Goal: Book appointment/travel/reservation

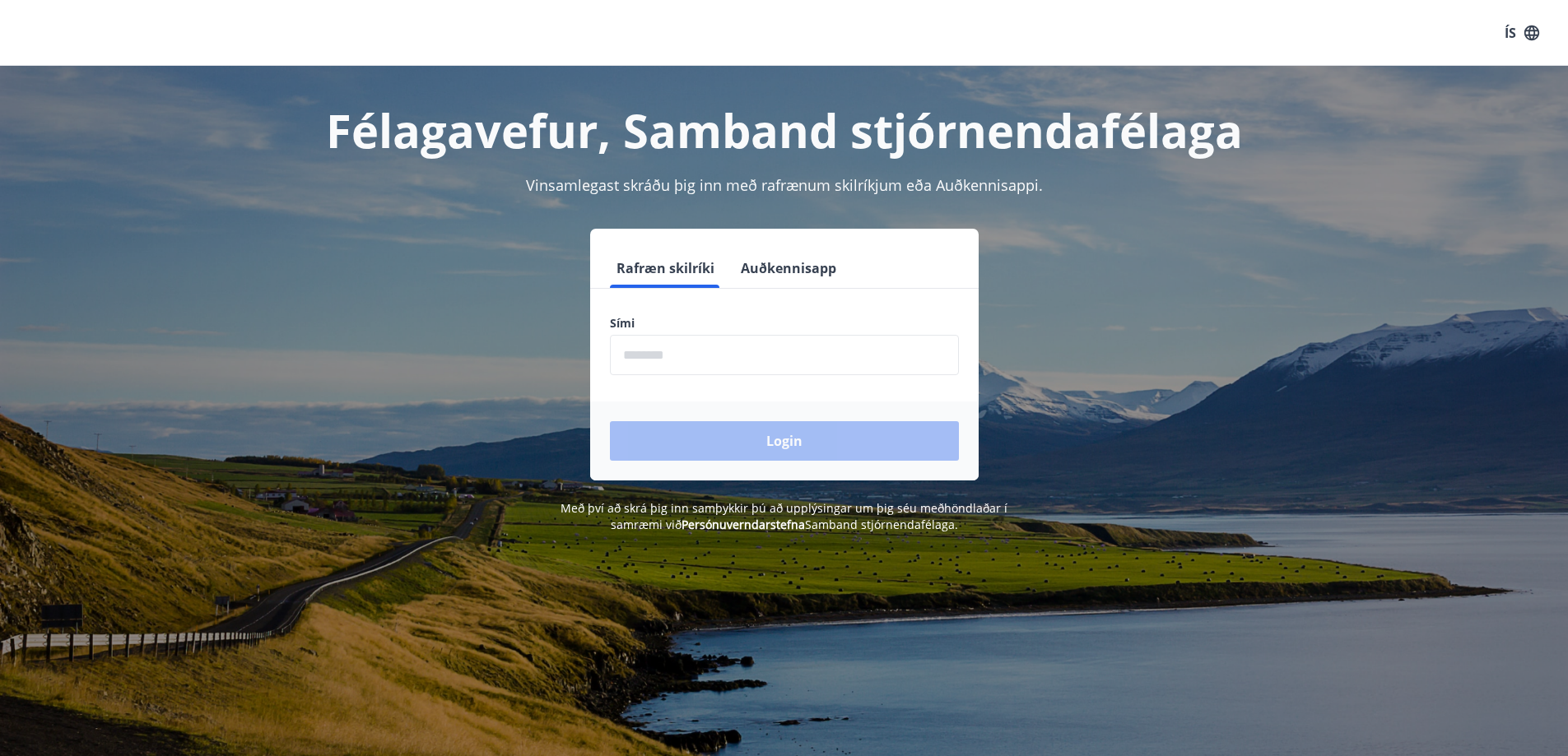
click at [658, 357] on input "phone" at bounding box center [784, 355] width 349 height 40
type input "********"
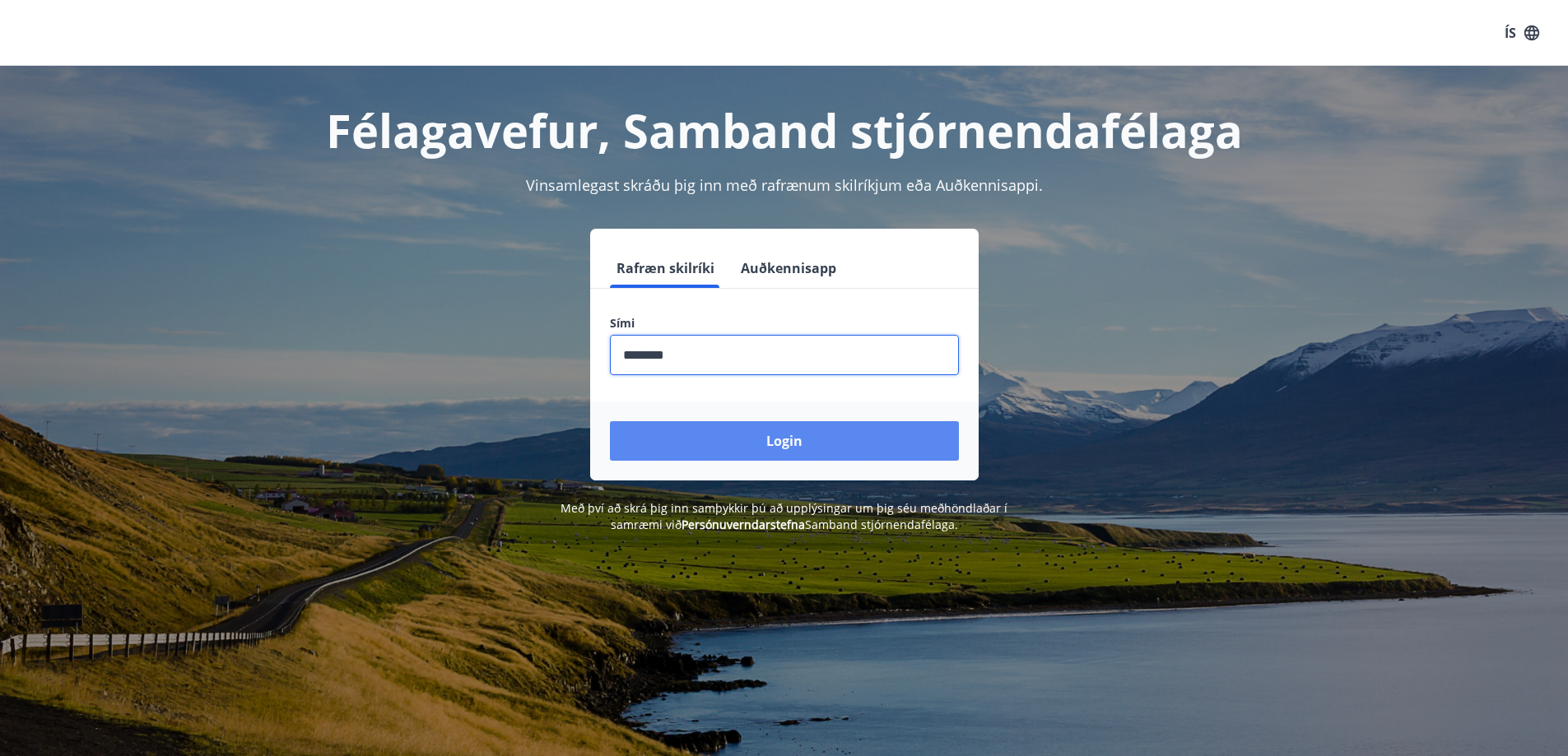
click at [774, 436] on button "Login" at bounding box center [784, 440] width 349 height 39
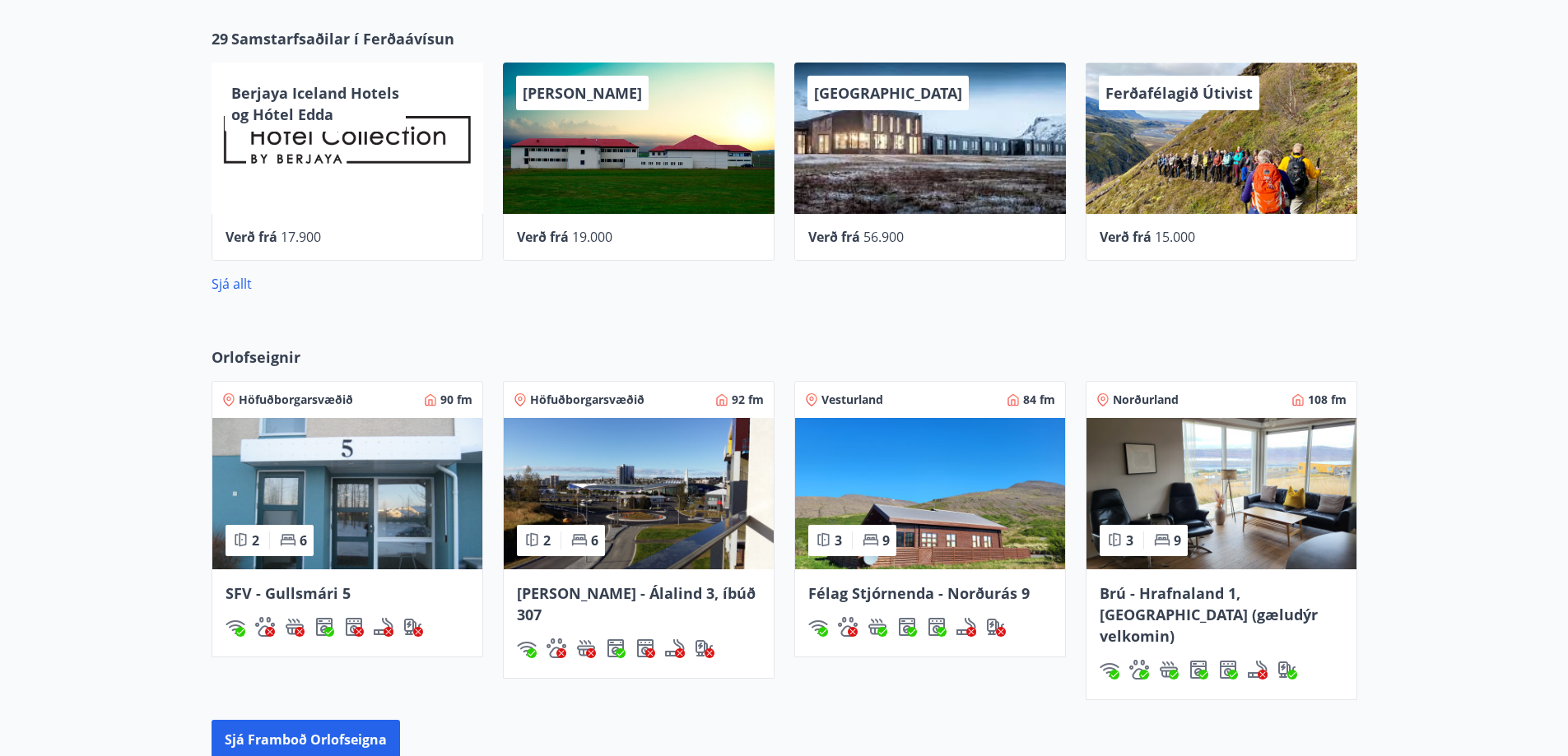
scroll to position [904, 0]
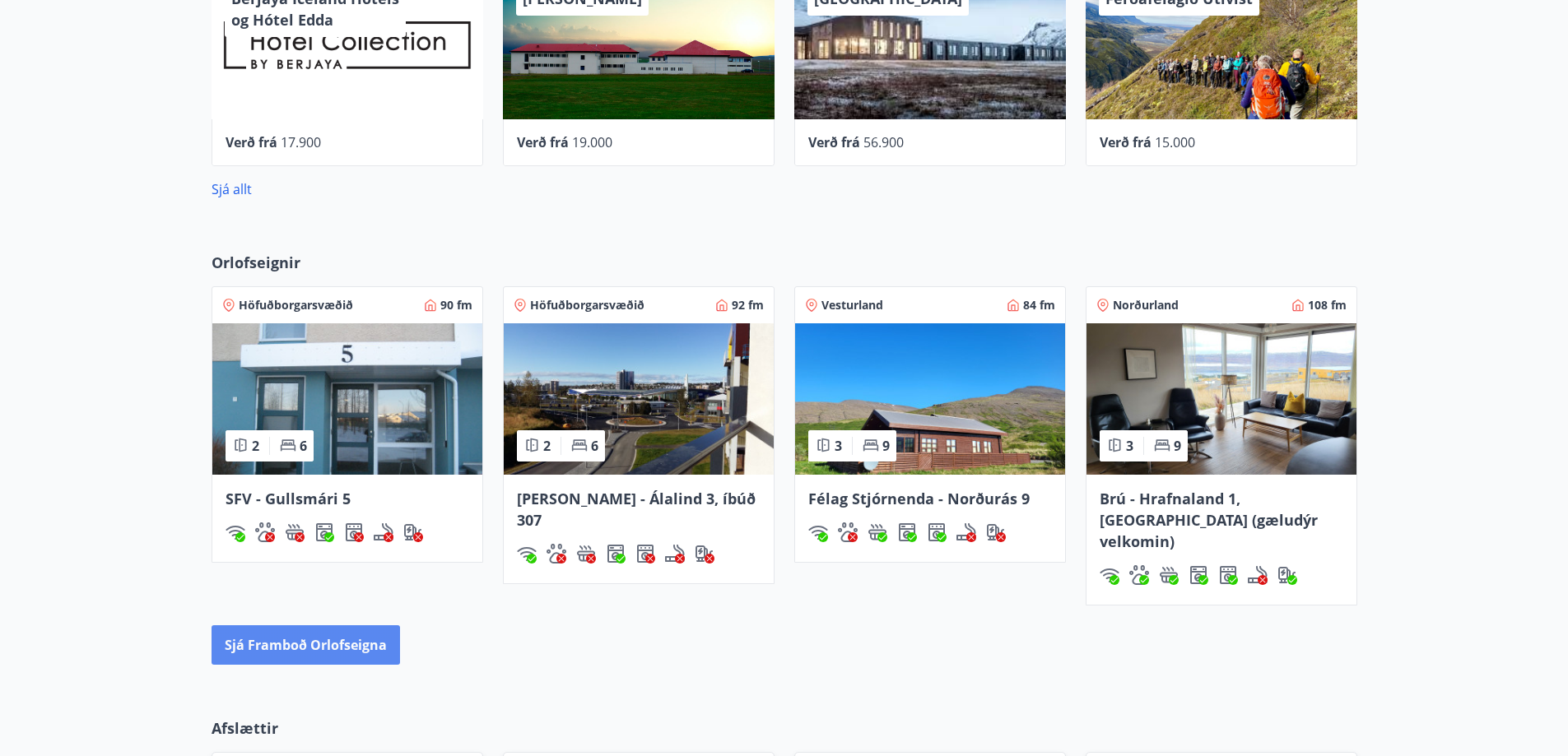
click at [355, 625] on button "Sjá framboð orlofseigna" at bounding box center [306, 644] width 188 height 39
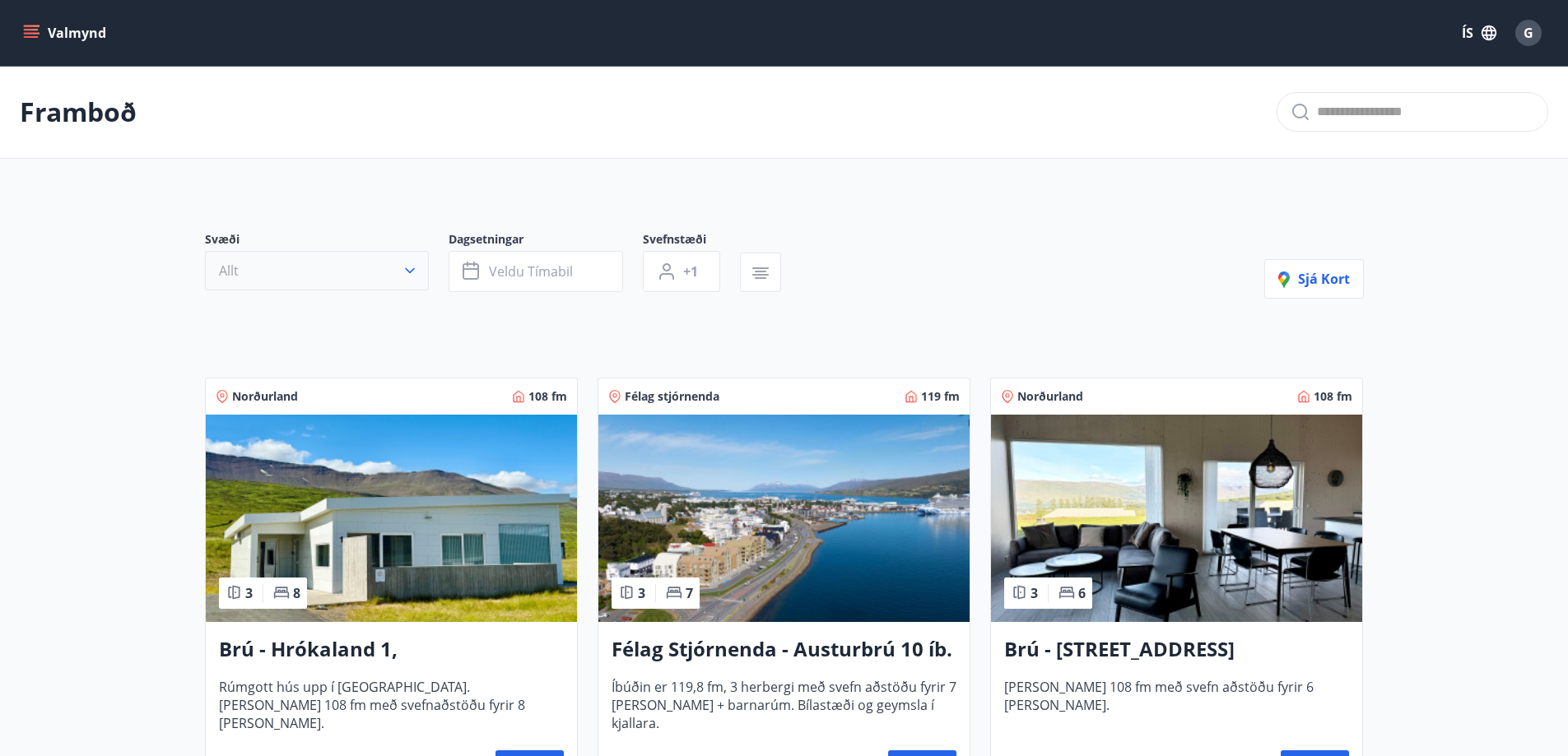
click at [410, 273] on icon "button" at bounding box center [410, 271] width 10 height 6
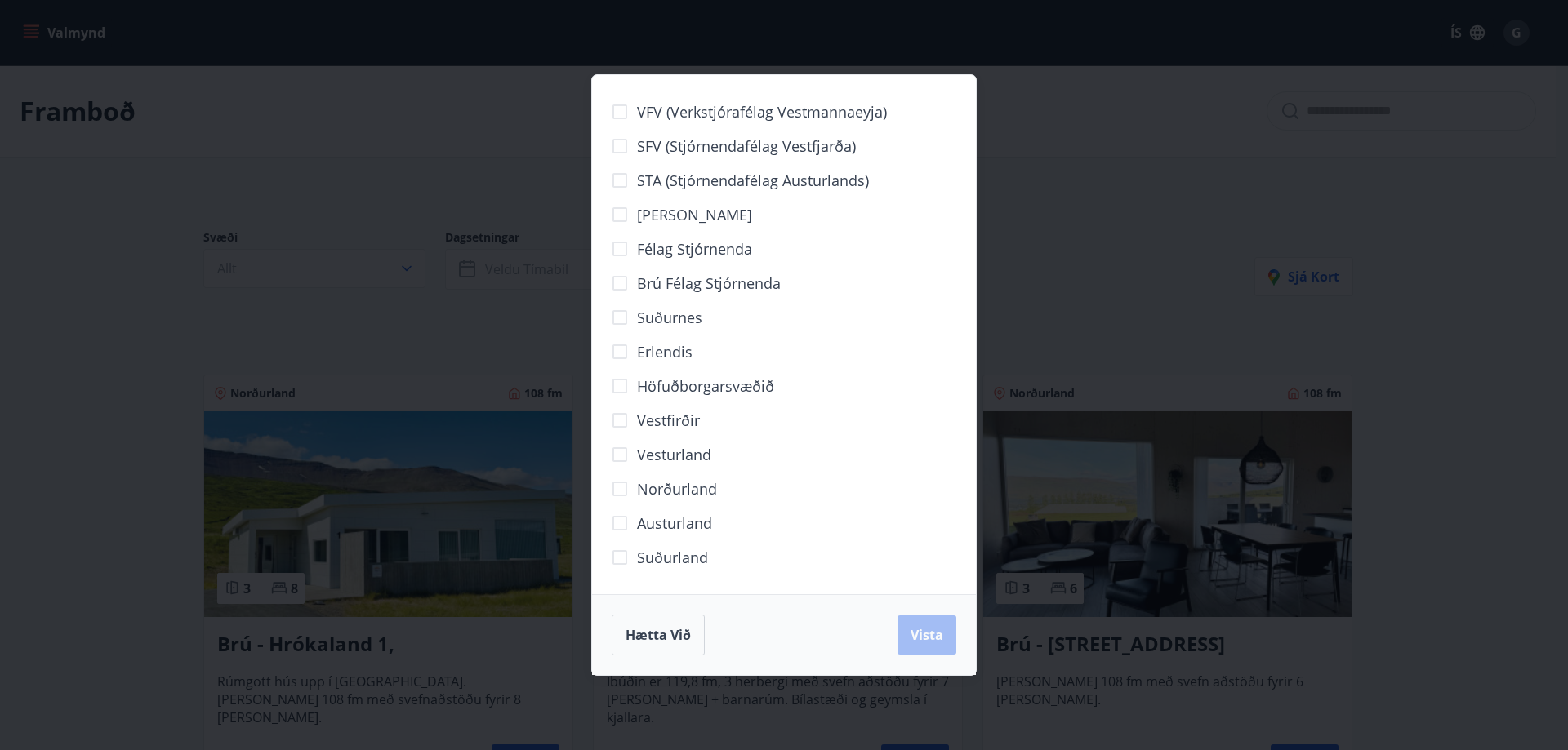
click at [1038, 301] on div "VFV (Verkstjórafélag Vestmannaeyja) SFV (Stjórnendafélag Vestfjarða) STA (Stjór…" at bounding box center [784, 375] width 1568 height 750
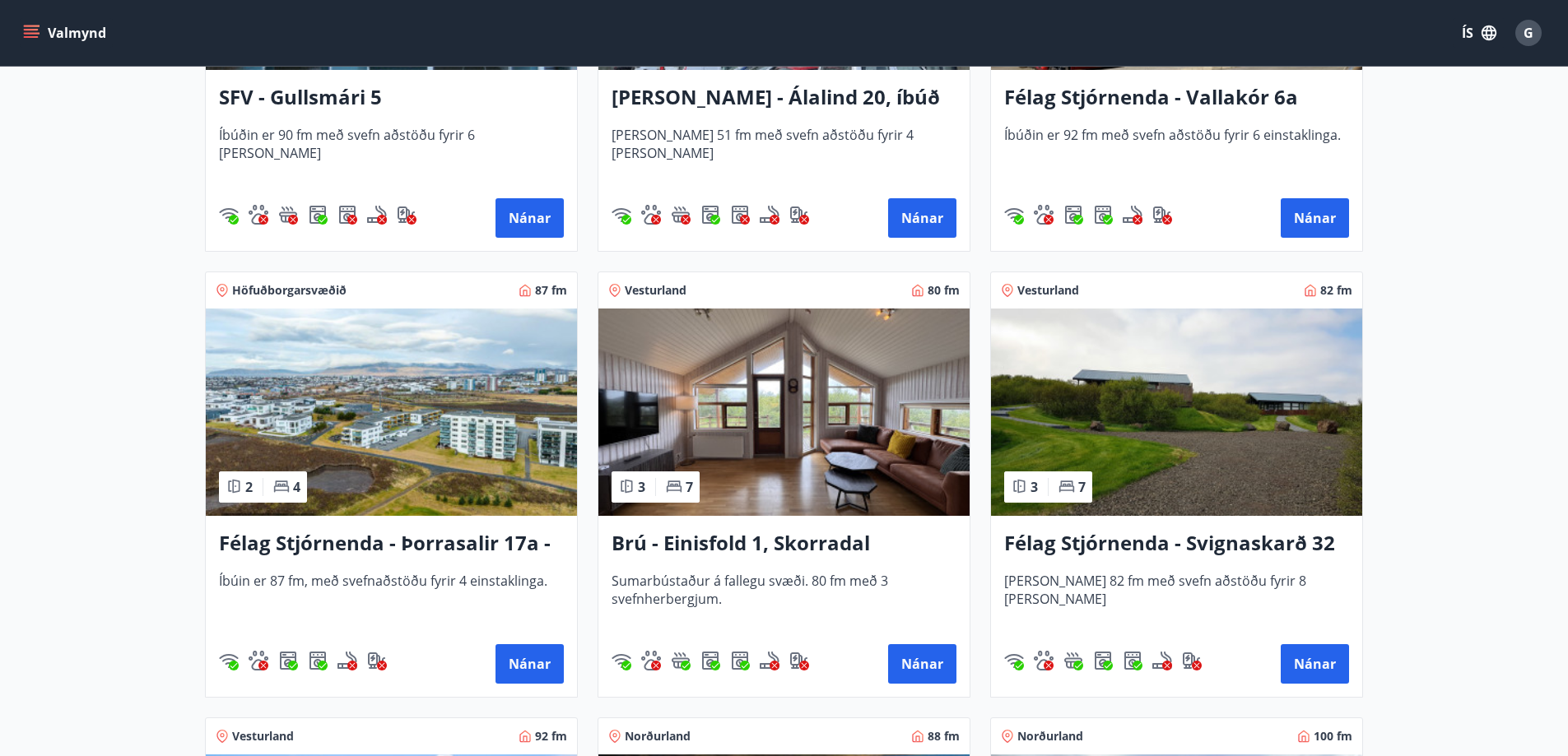
scroll to position [2467, 0]
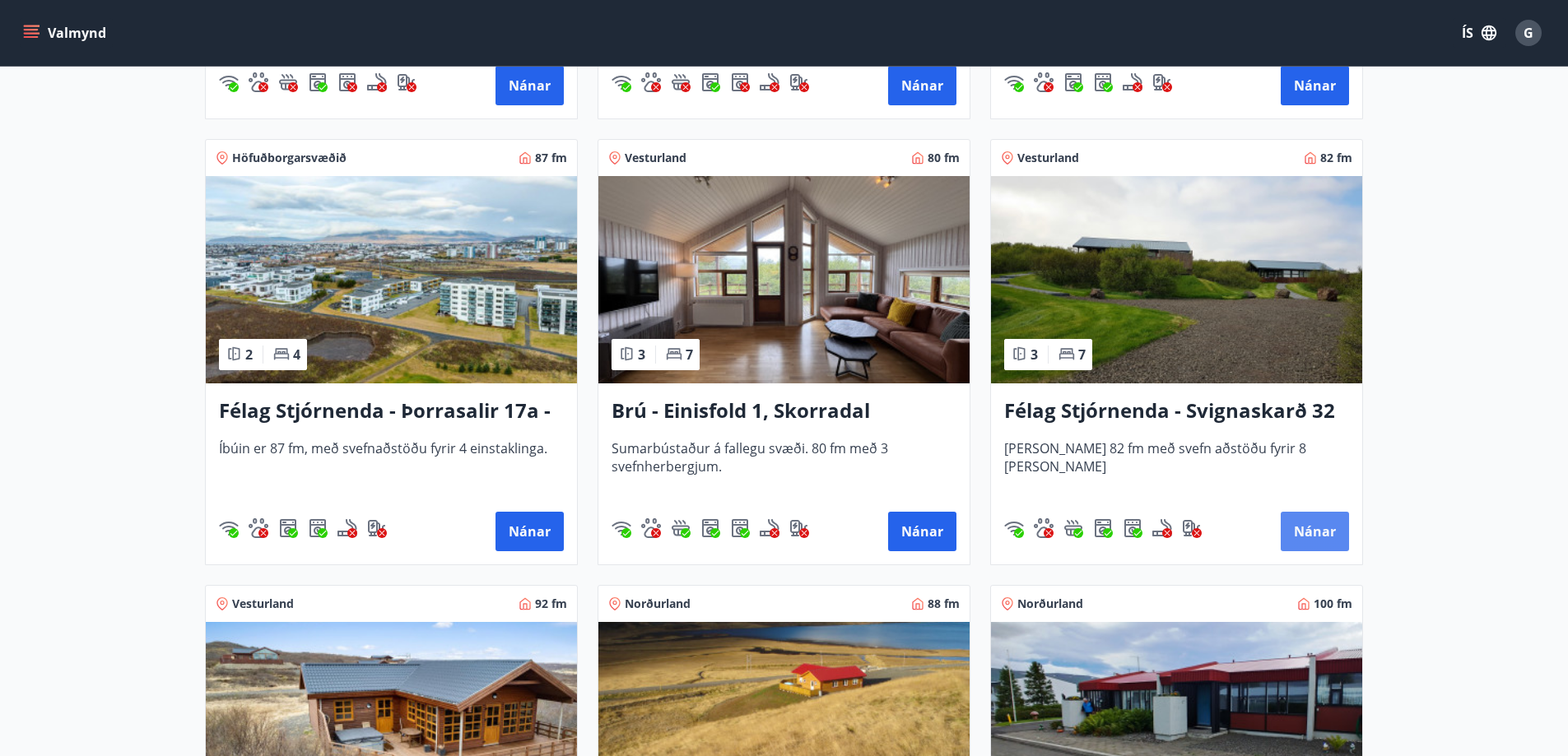
click at [1320, 529] on button "Nánar" at bounding box center [1314, 531] width 68 height 39
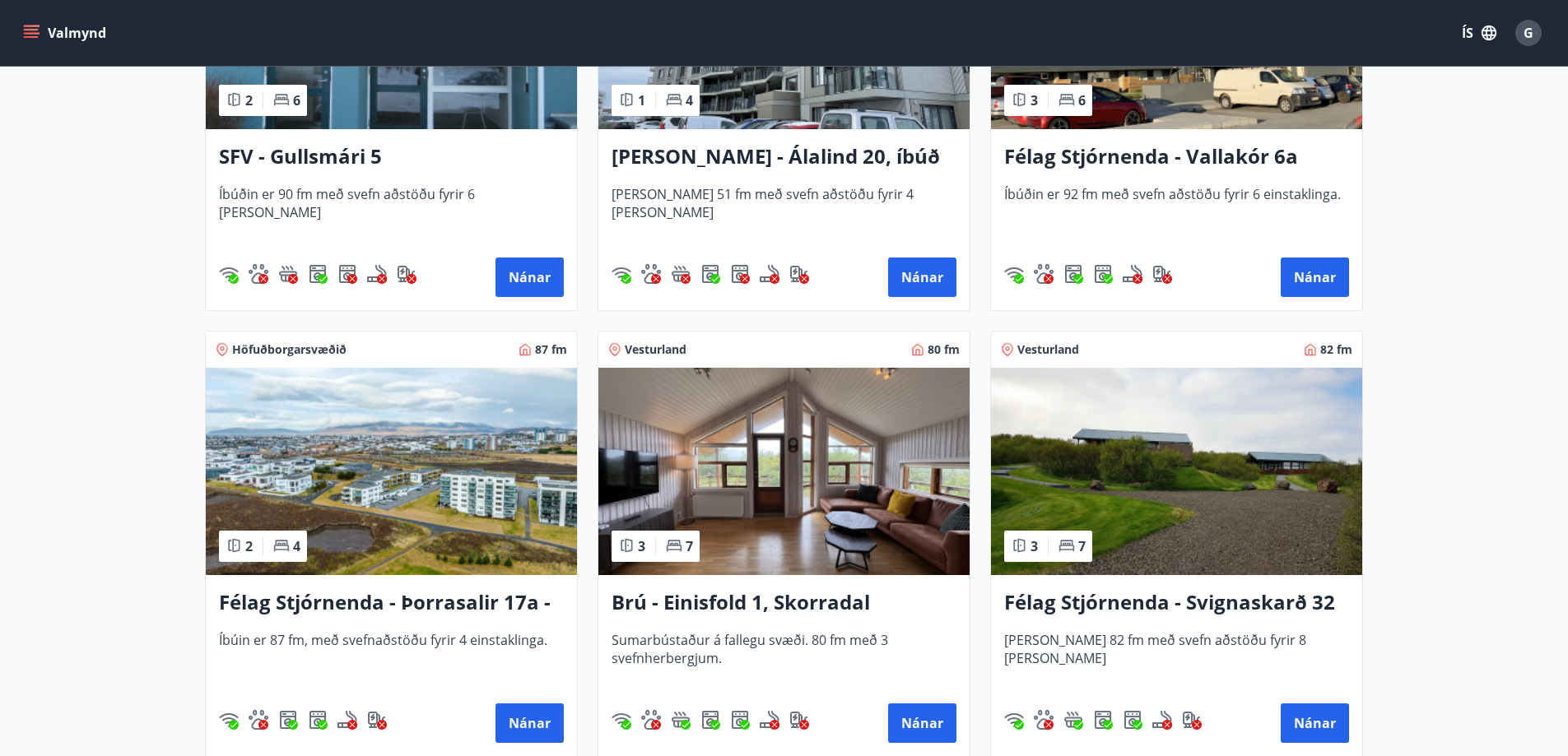
scroll to position [2386, 0]
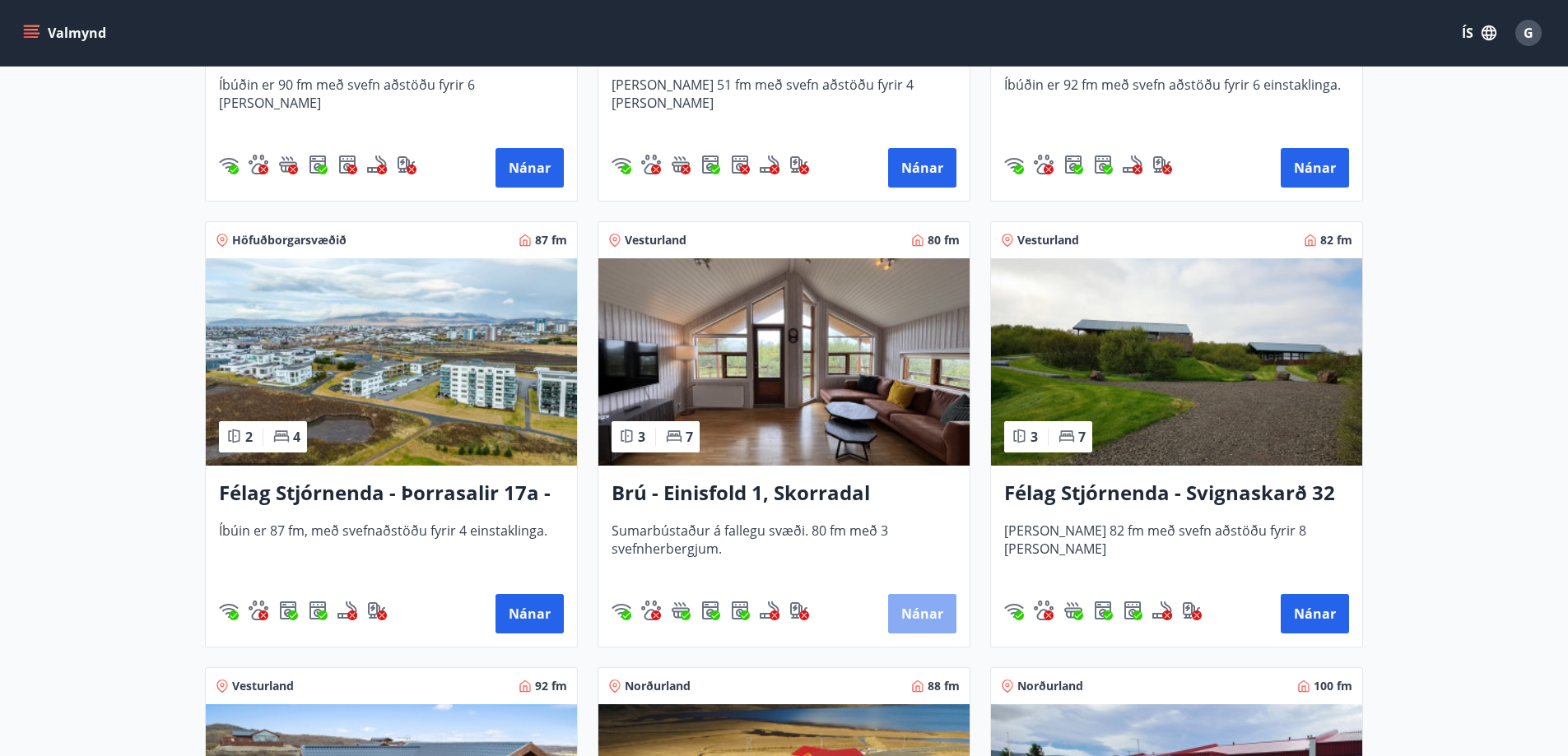
click at [916, 619] on button "Nánar" at bounding box center [922, 613] width 68 height 39
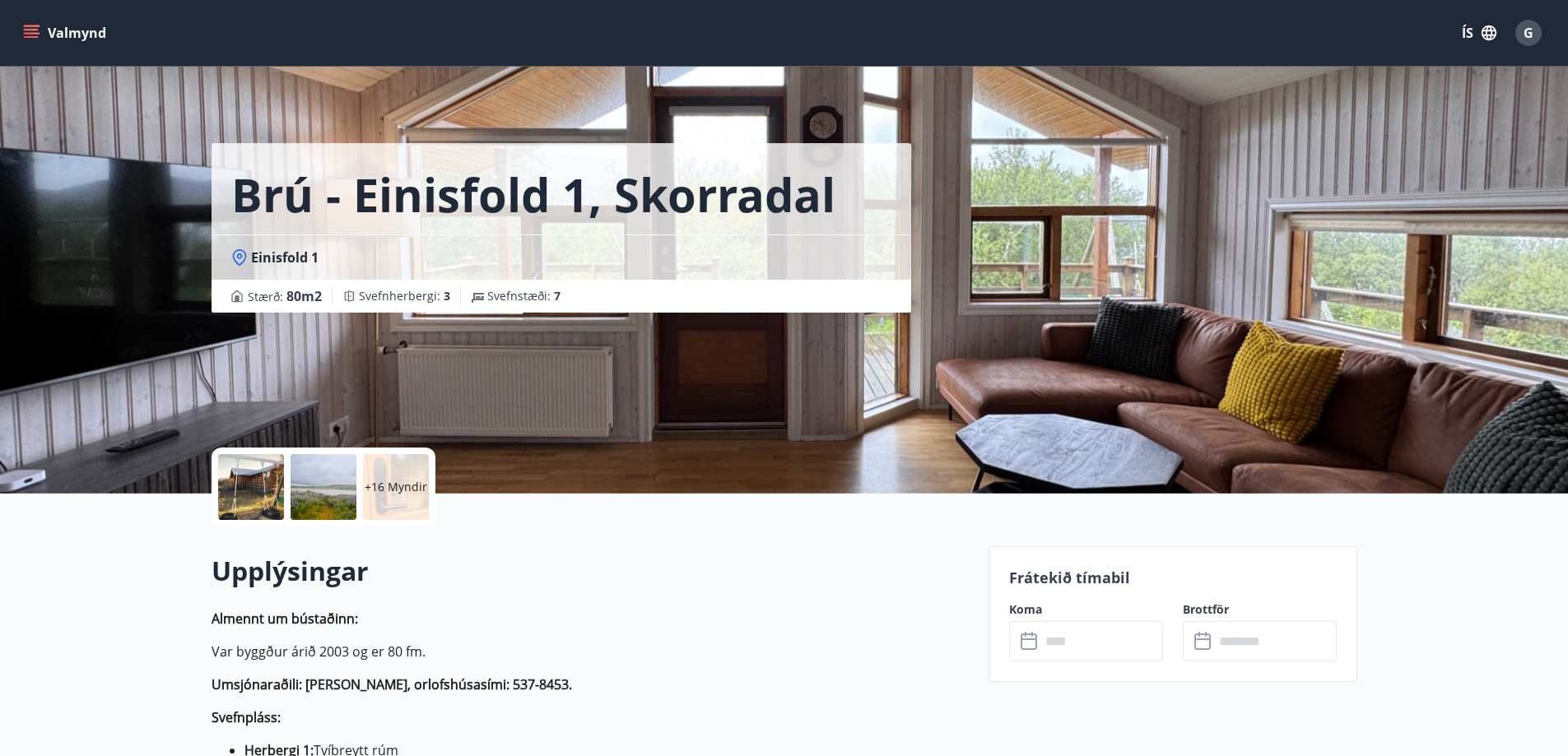
click at [1029, 643] on icon at bounding box center [1031, 642] width 20 height 20
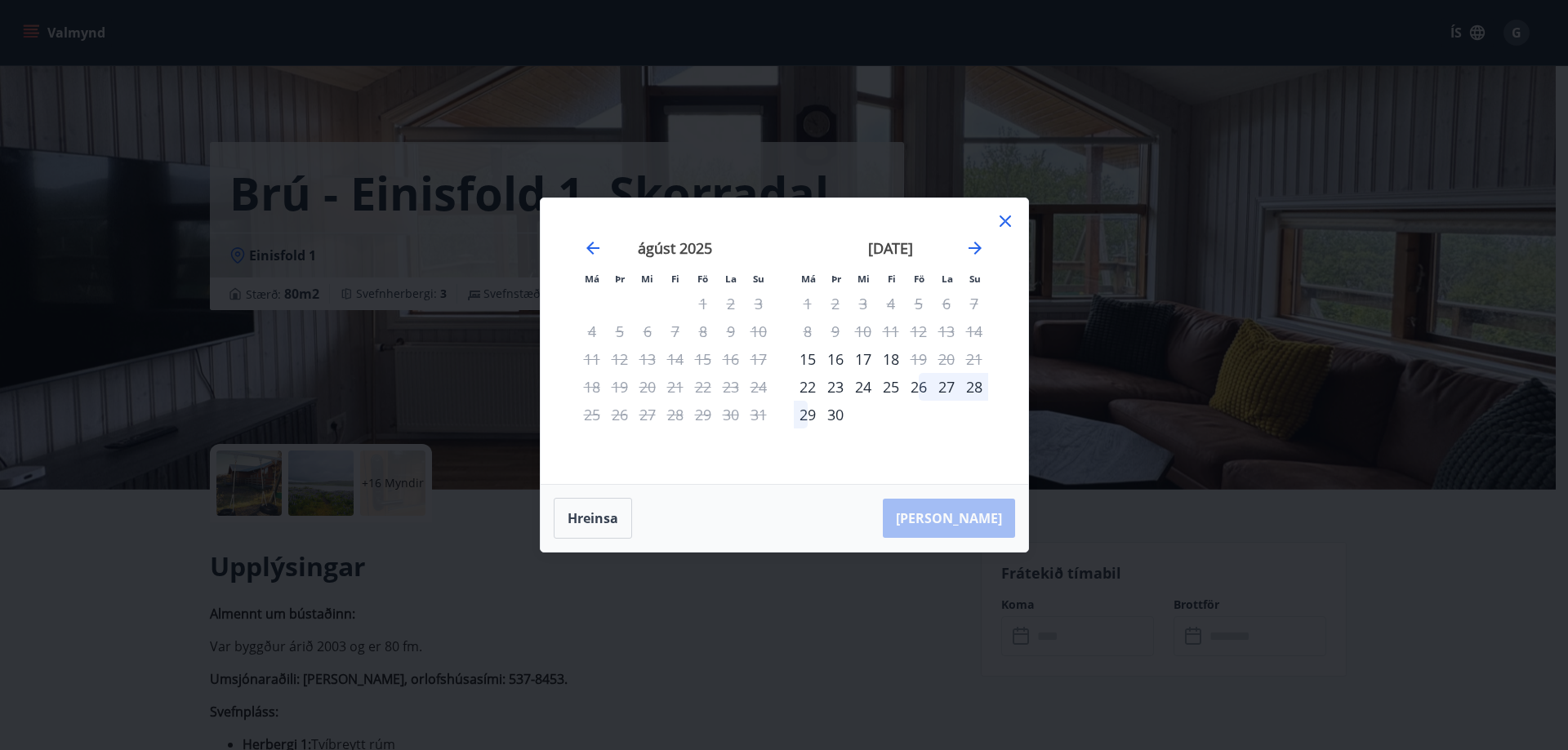
click at [1105, 228] on div "Má Þr Mi Fi Fö La Su Má Þr Mi Fi Fö La Su [DATE] 1 2 3 4 5 6 7 8 9 10 11 12 13 …" at bounding box center [784, 375] width 1568 height 750
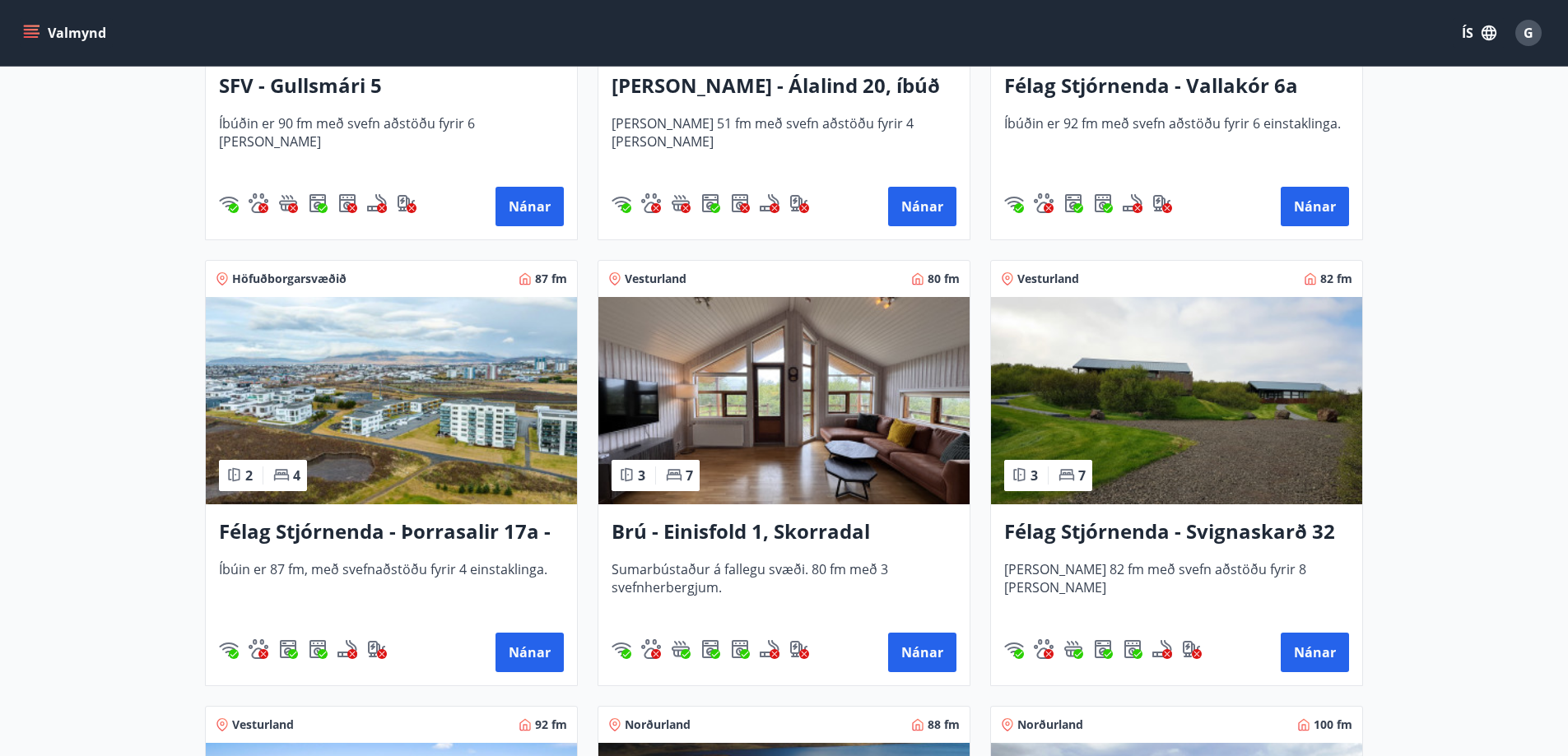
scroll to position [2386, 0]
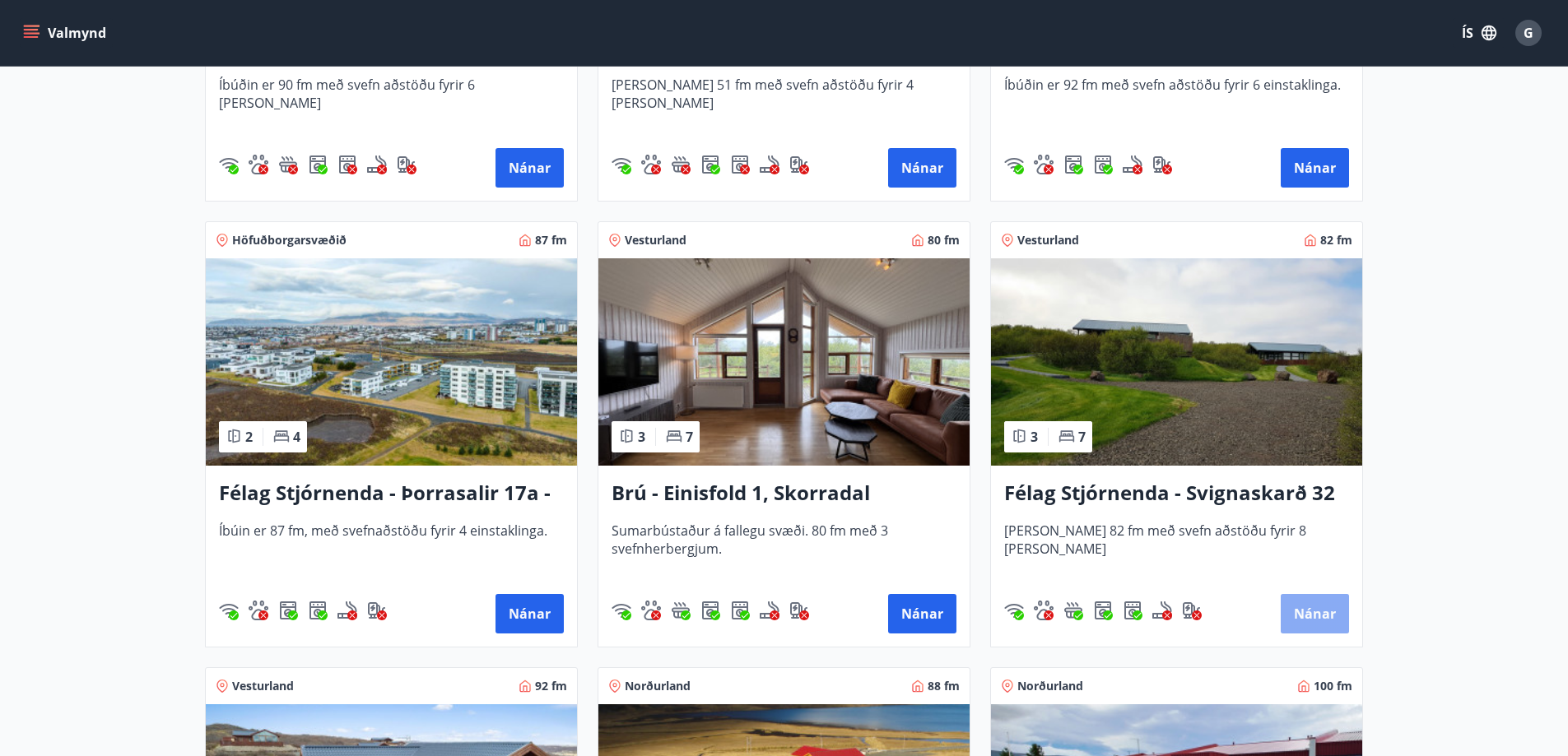
click at [1309, 612] on button "Nánar" at bounding box center [1314, 613] width 68 height 39
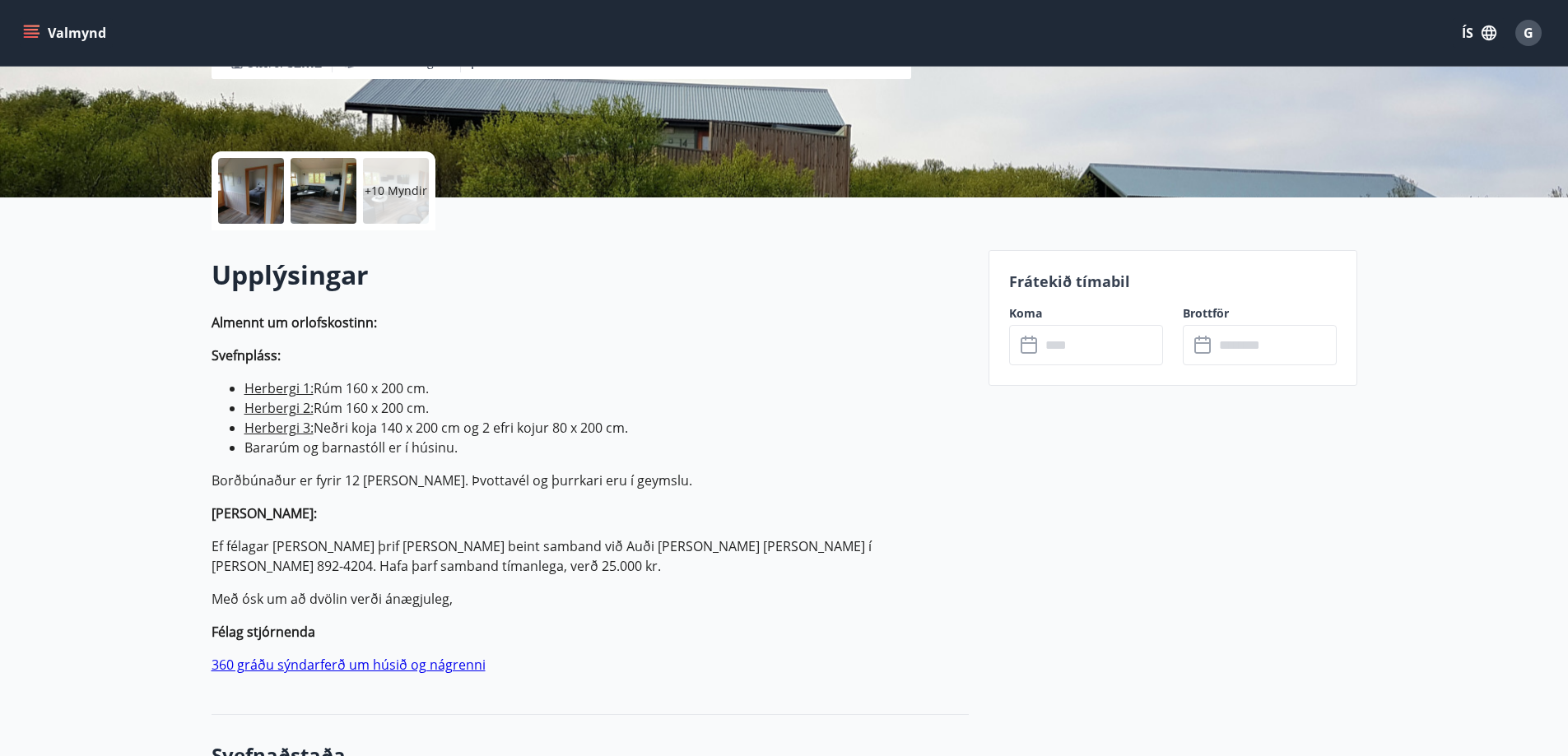
scroll to position [329, 0]
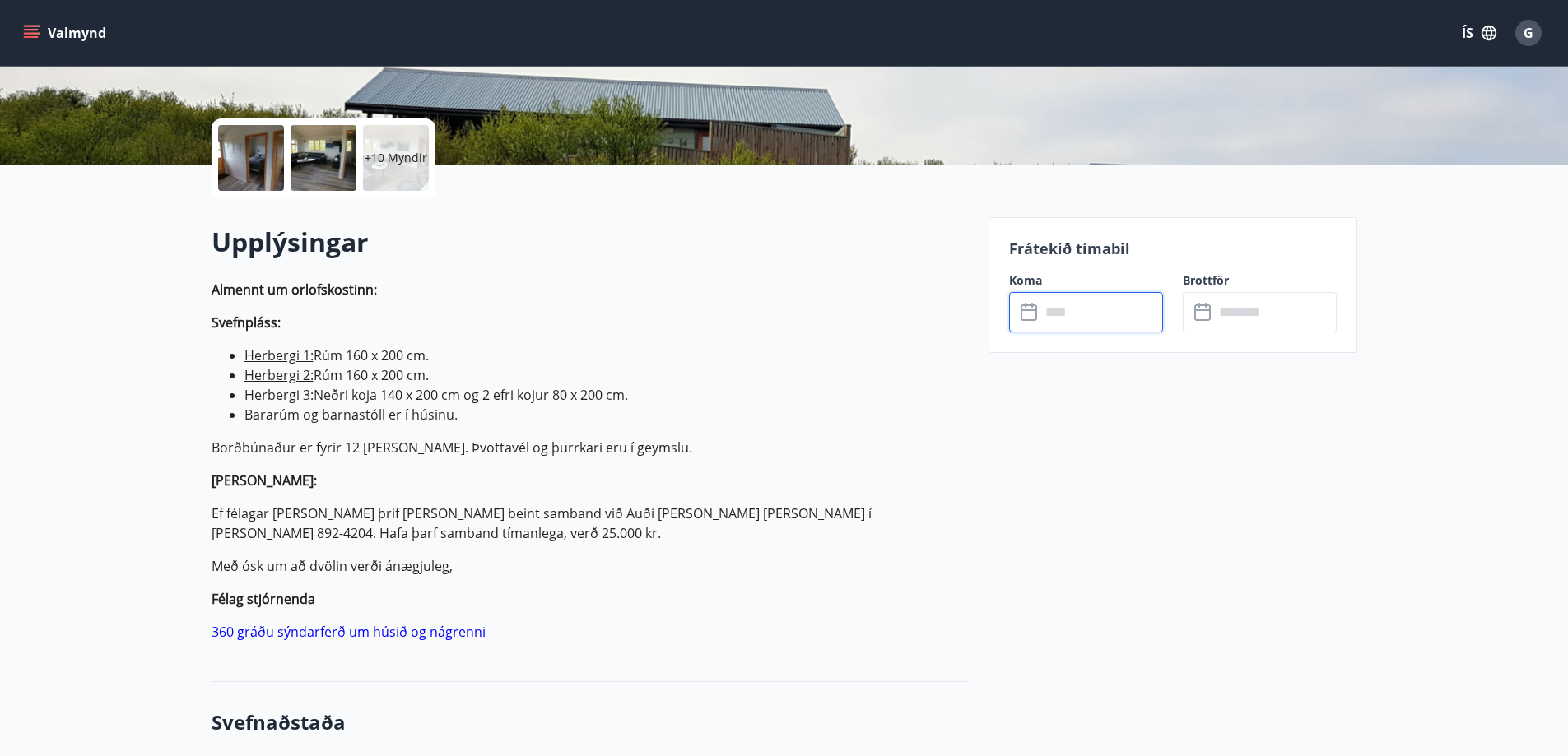
click at [1041, 312] on input "text" at bounding box center [1101, 312] width 123 height 40
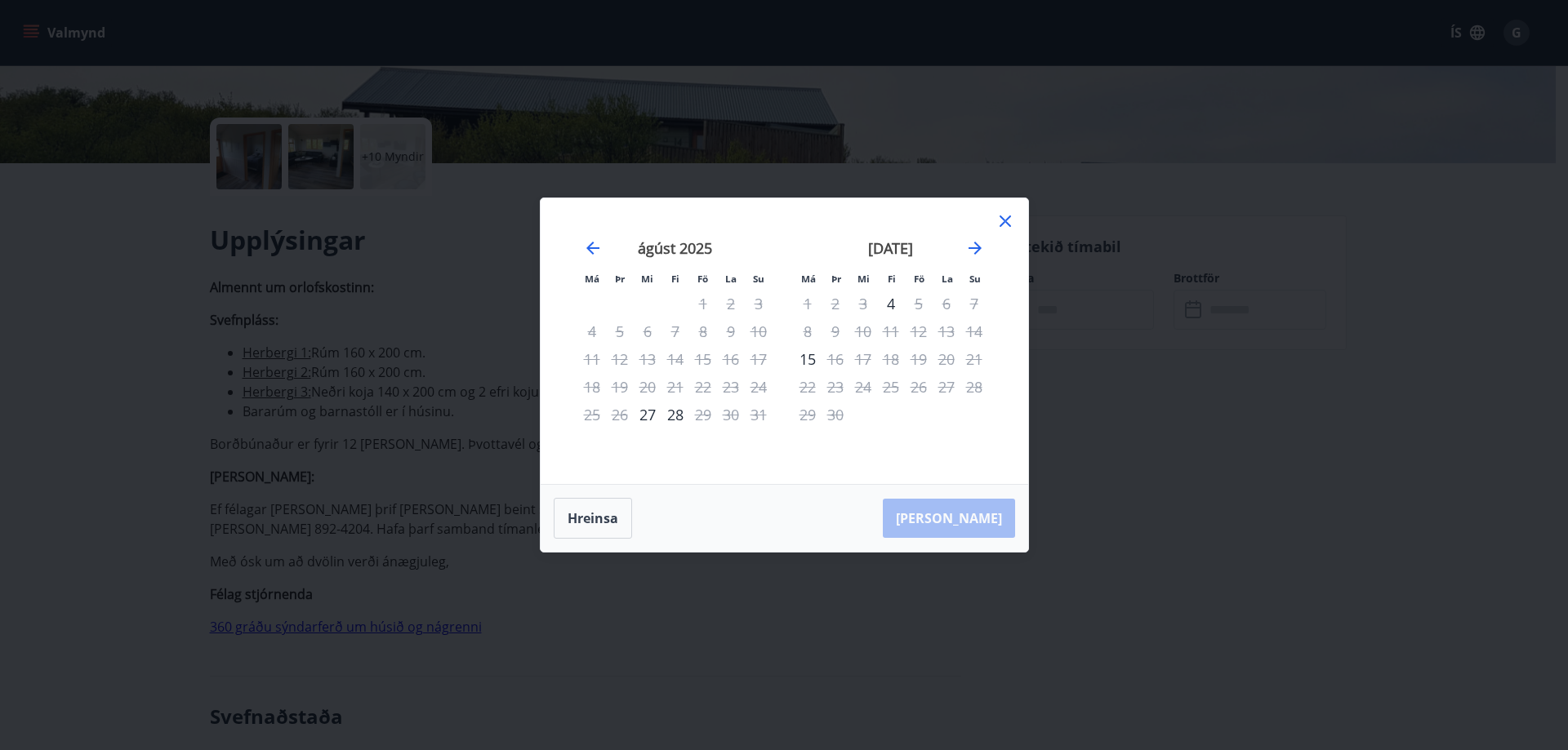
click at [1010, 221] on icon at bounding box center [1005, 222] width 20 height 20
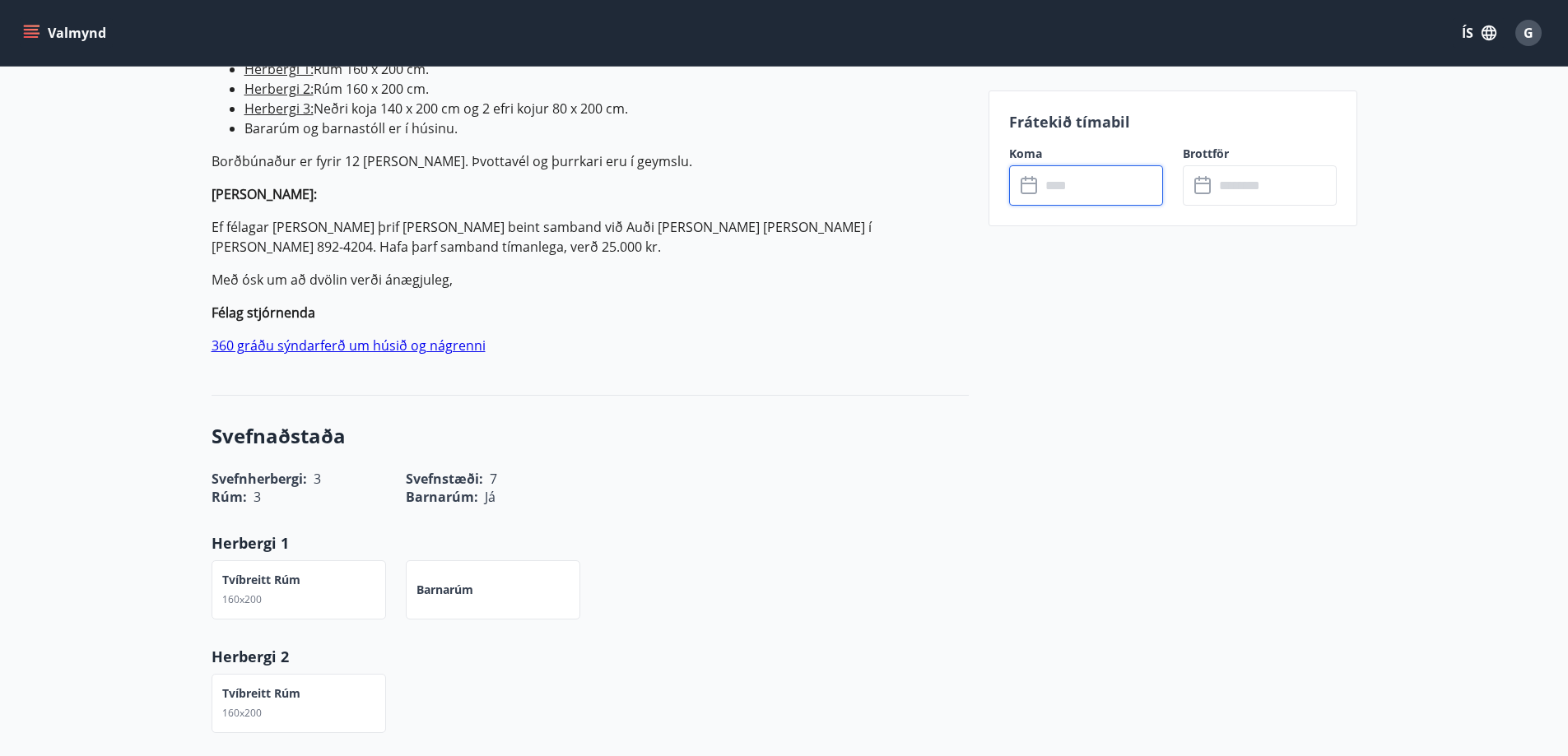
scroll to position [565, 0]
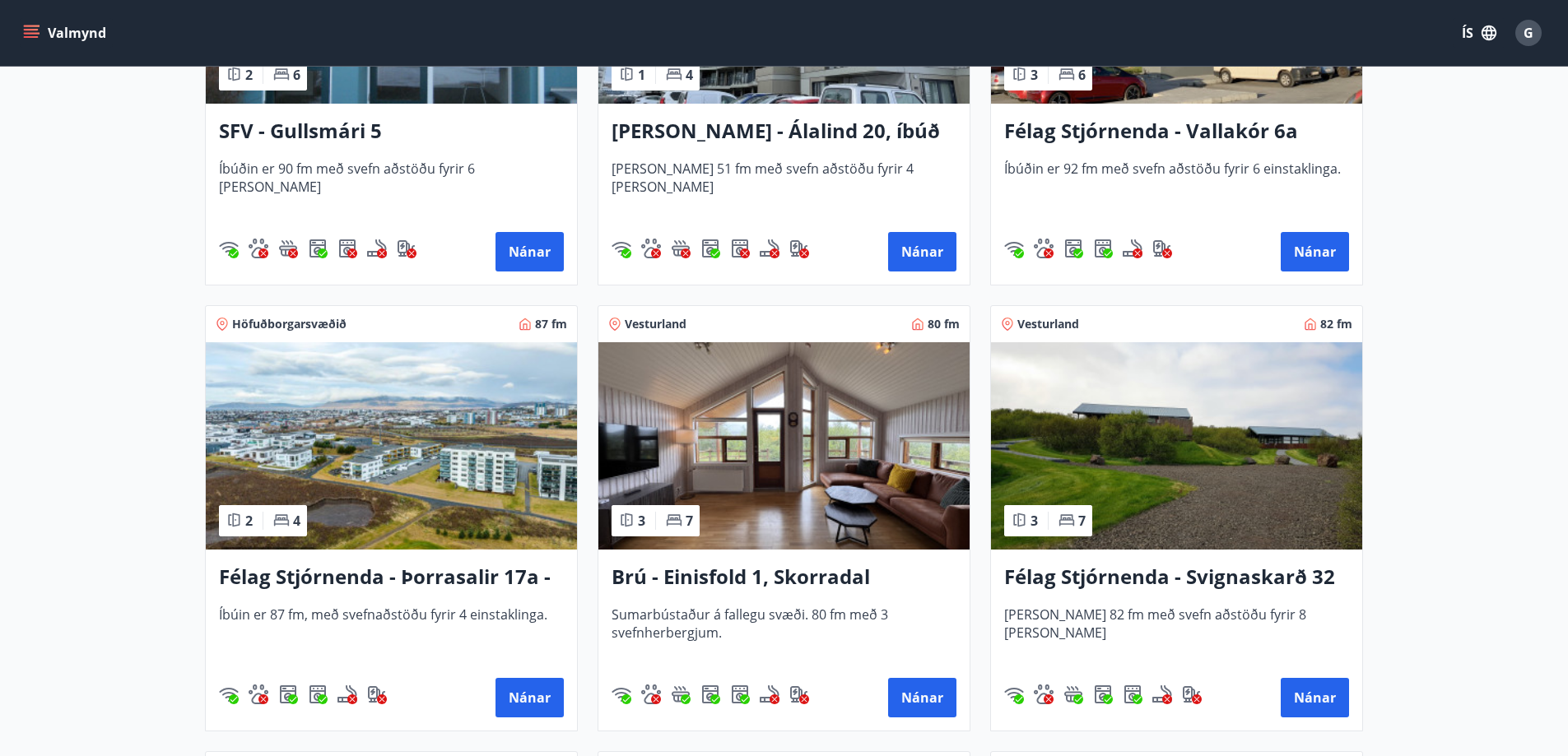
scroll to position [2303, 0]
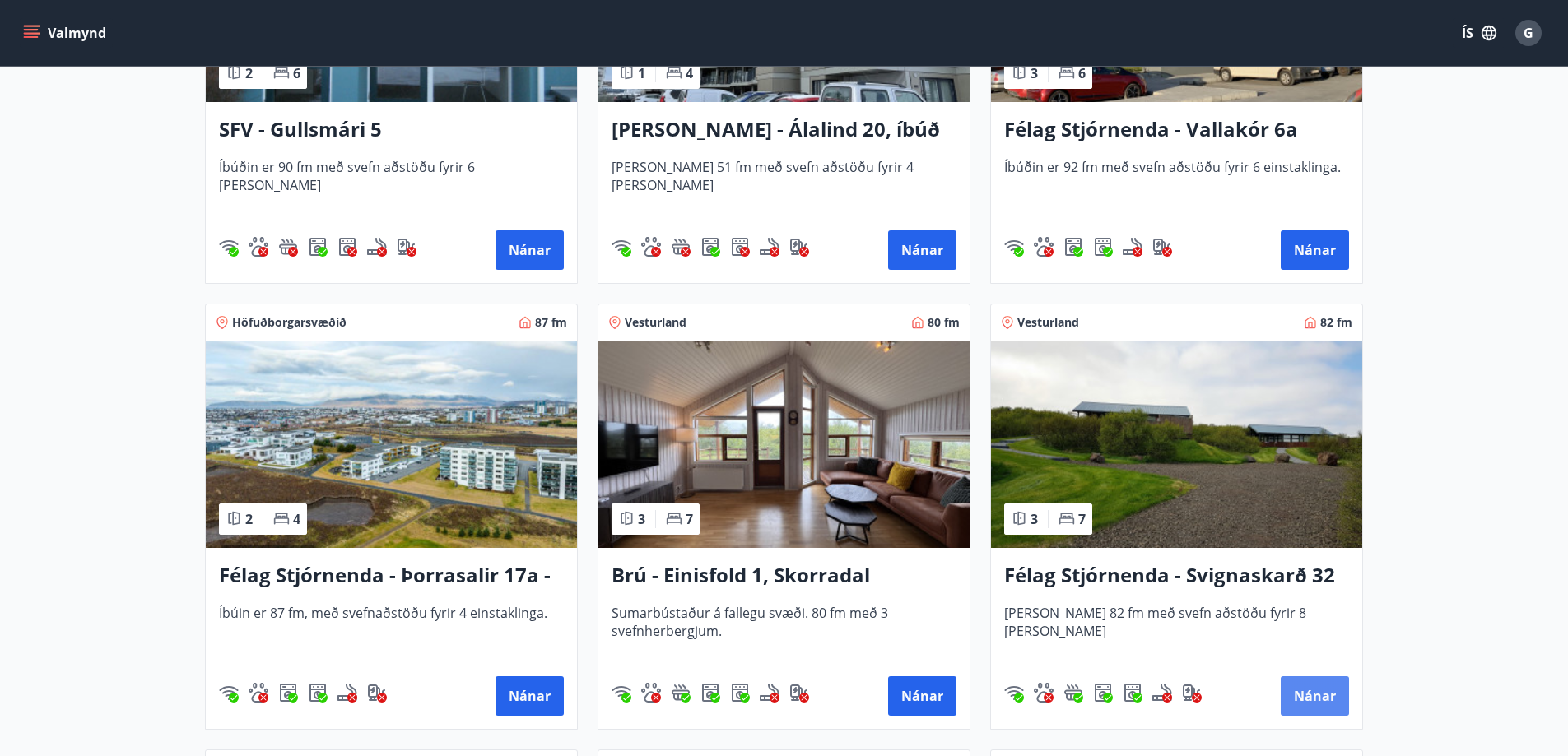
click at [1312, 698] on button "Nánar" at bounding box center [1314, 695] width 68 height 39
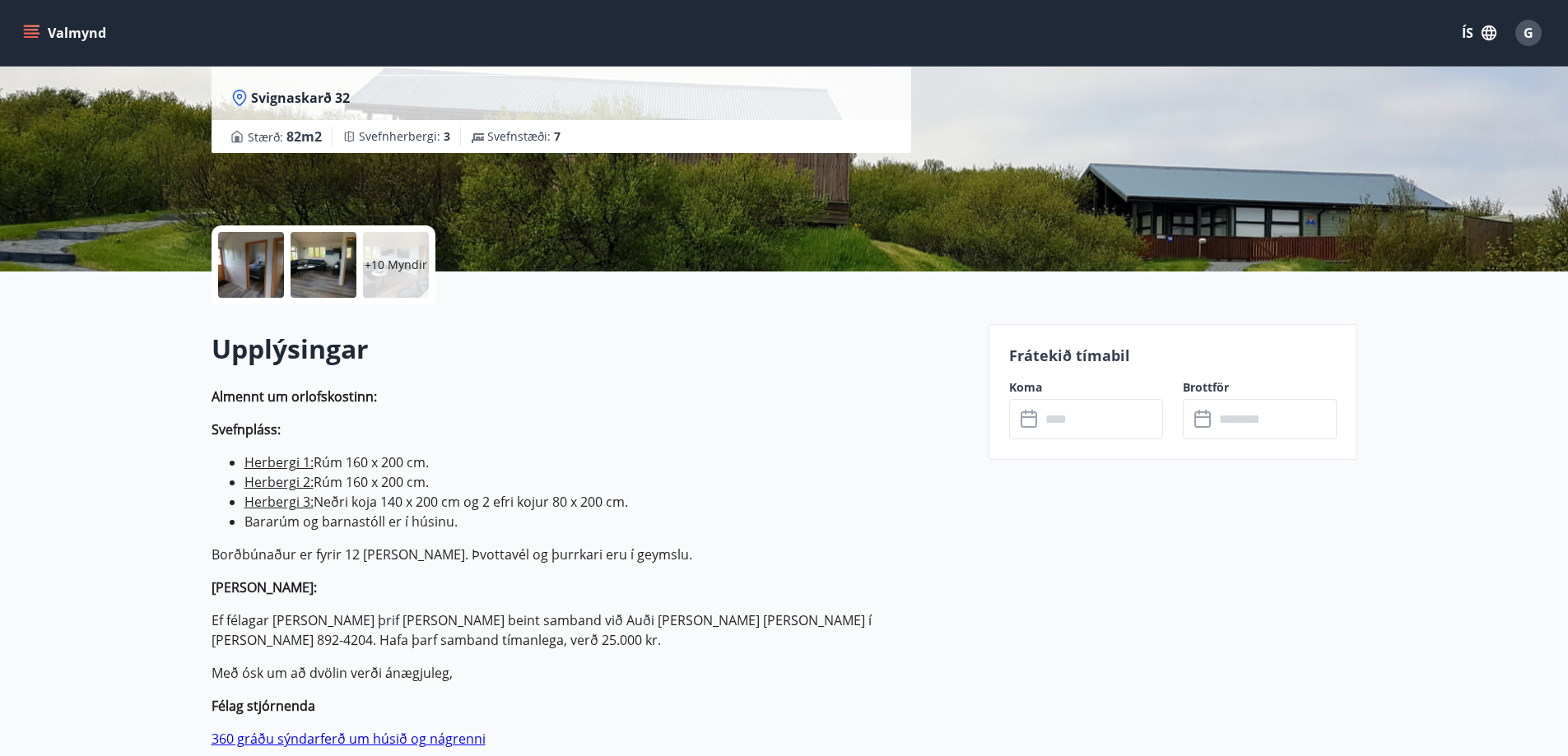
scroll to position [247, 0]
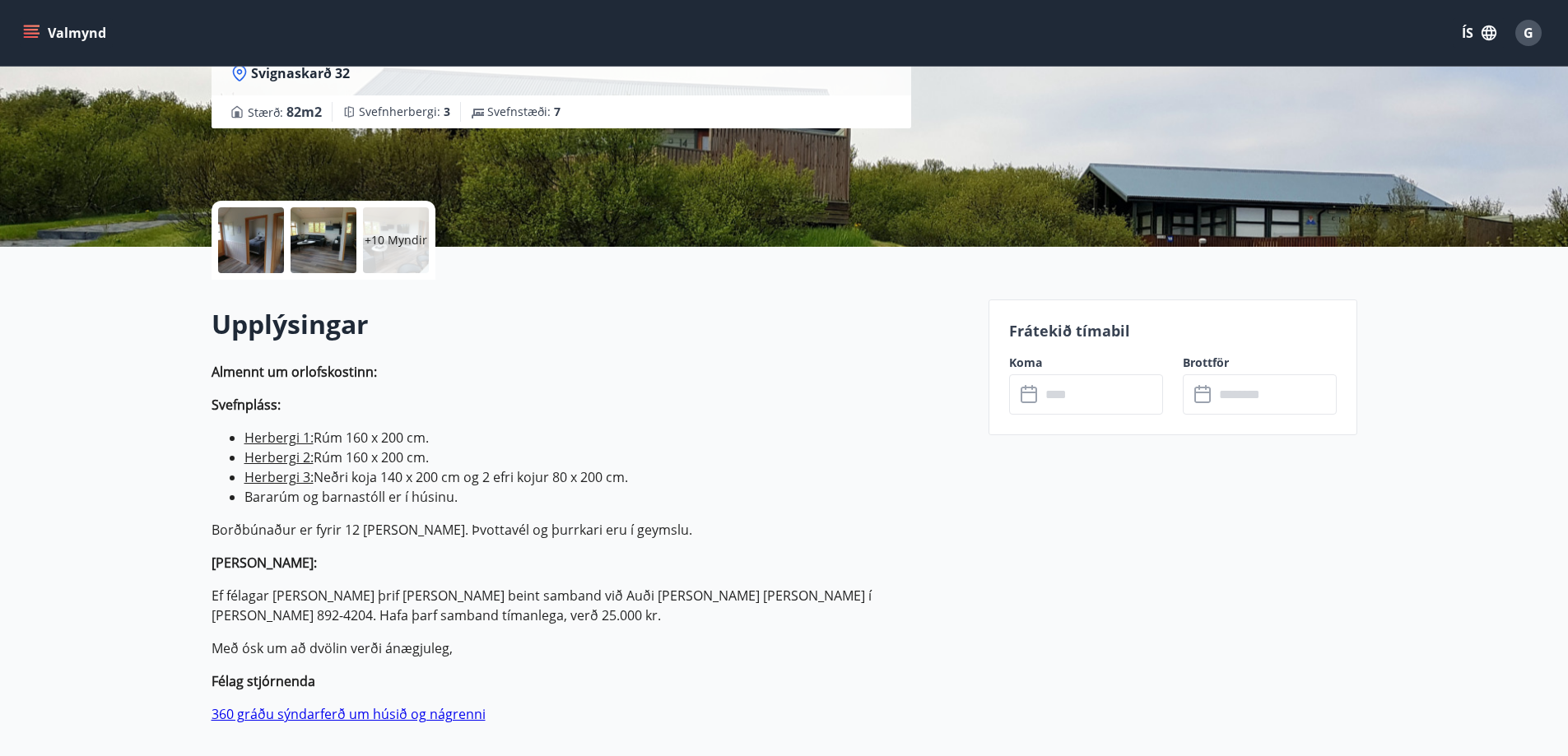
click at [1038, 395] on icon at bounding box center [1031, 395] width 20 height 20
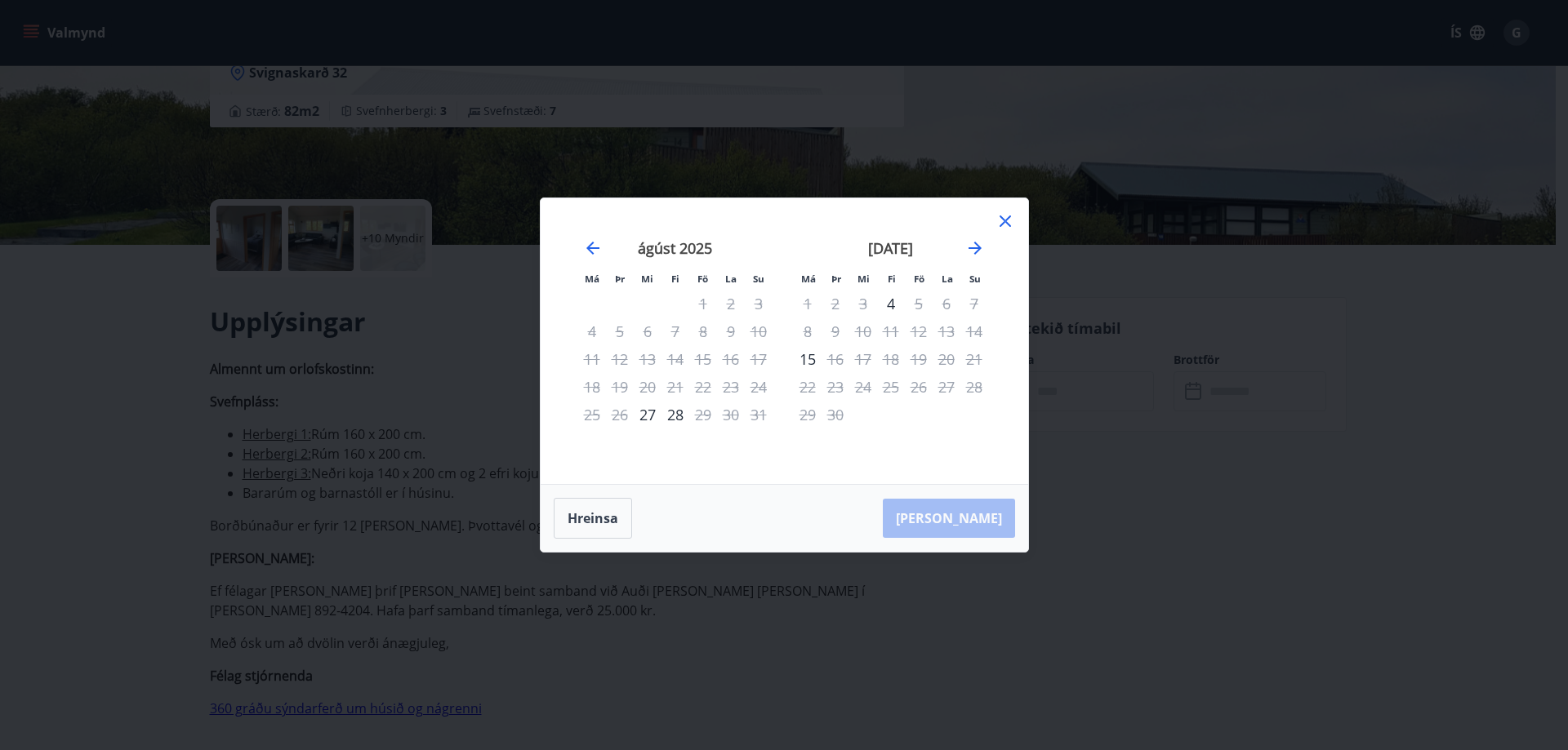
click at [1003, 225] on icon at bounding box center [1005, 222] width 20 height 20
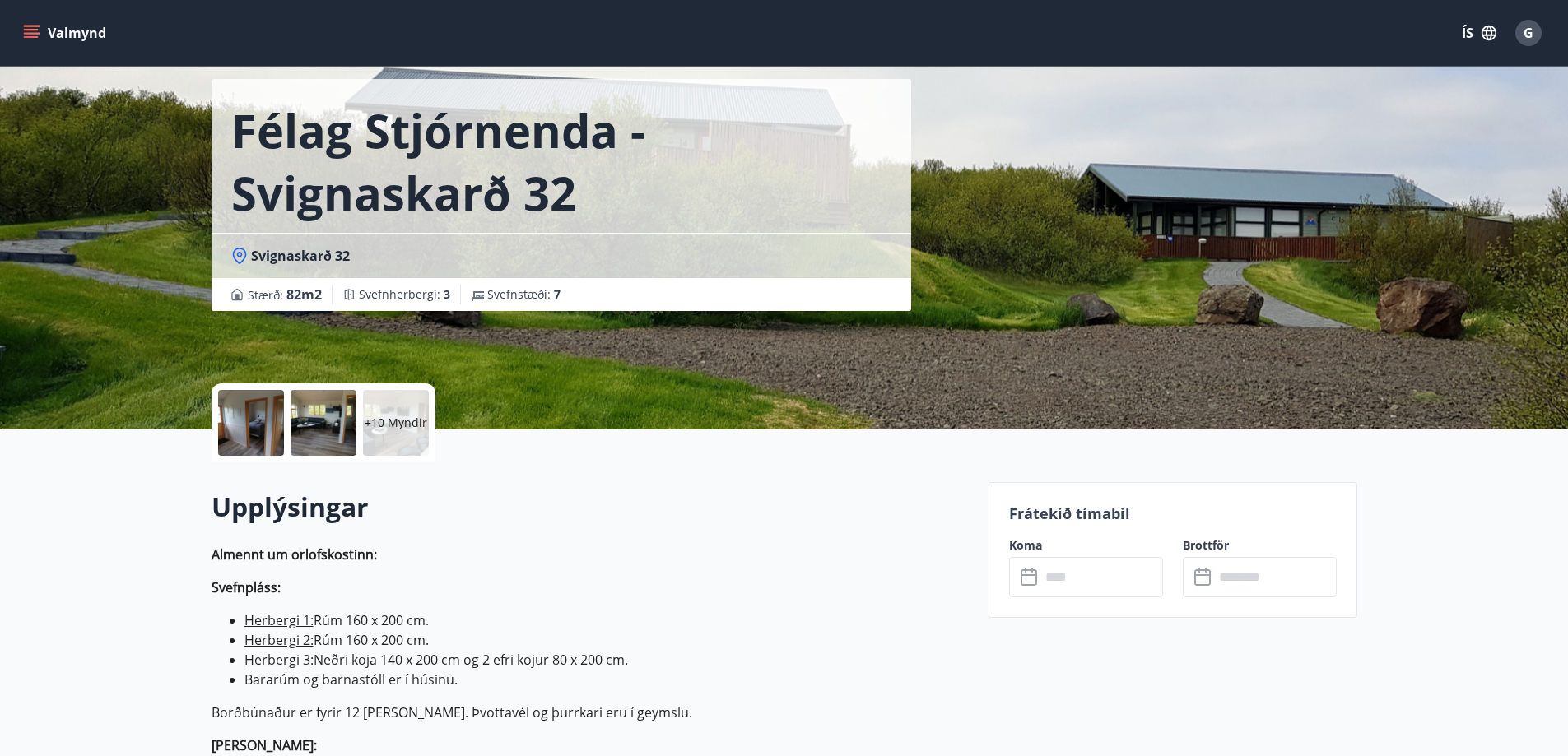
scroll to position [0, 0]
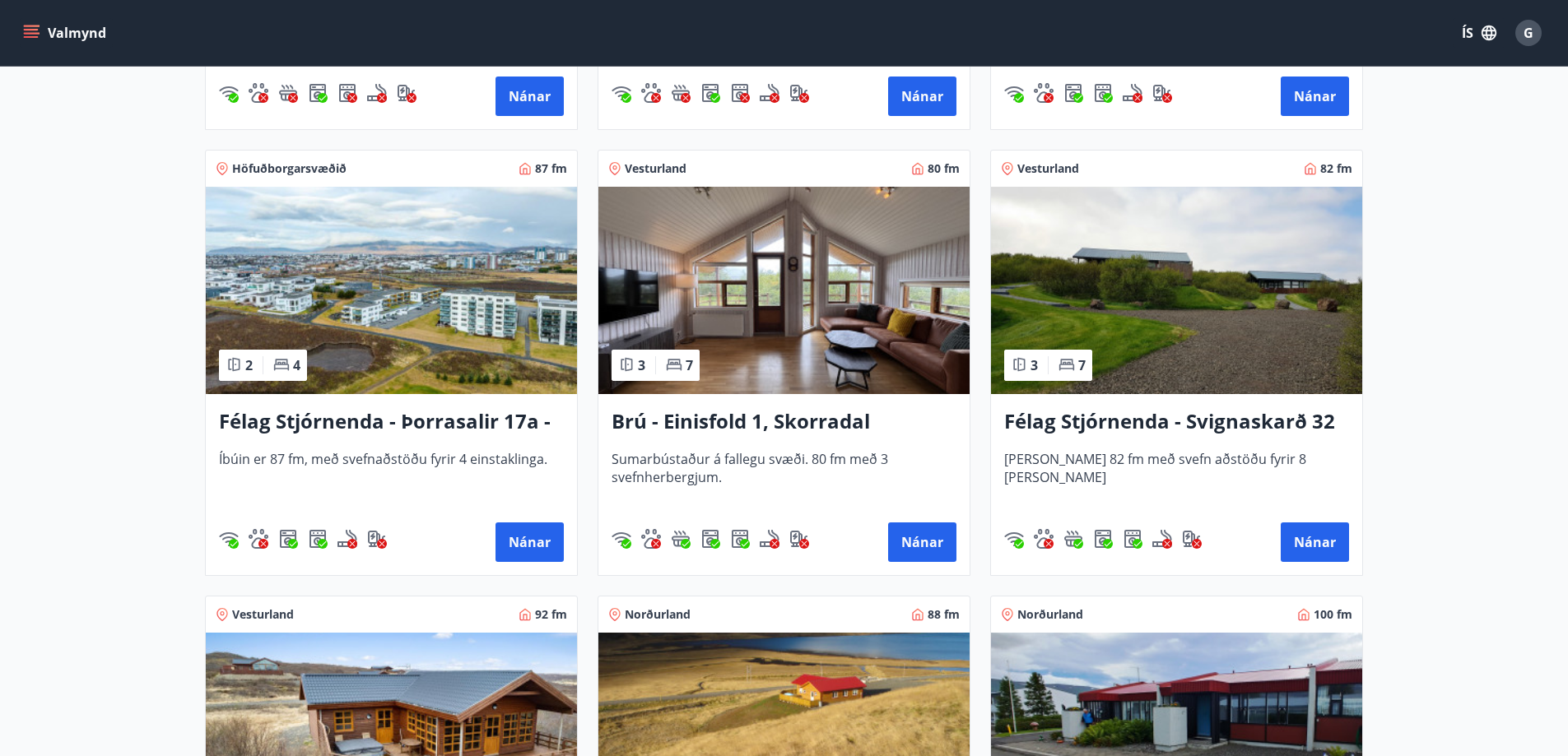
scroll to position [2550, 0]
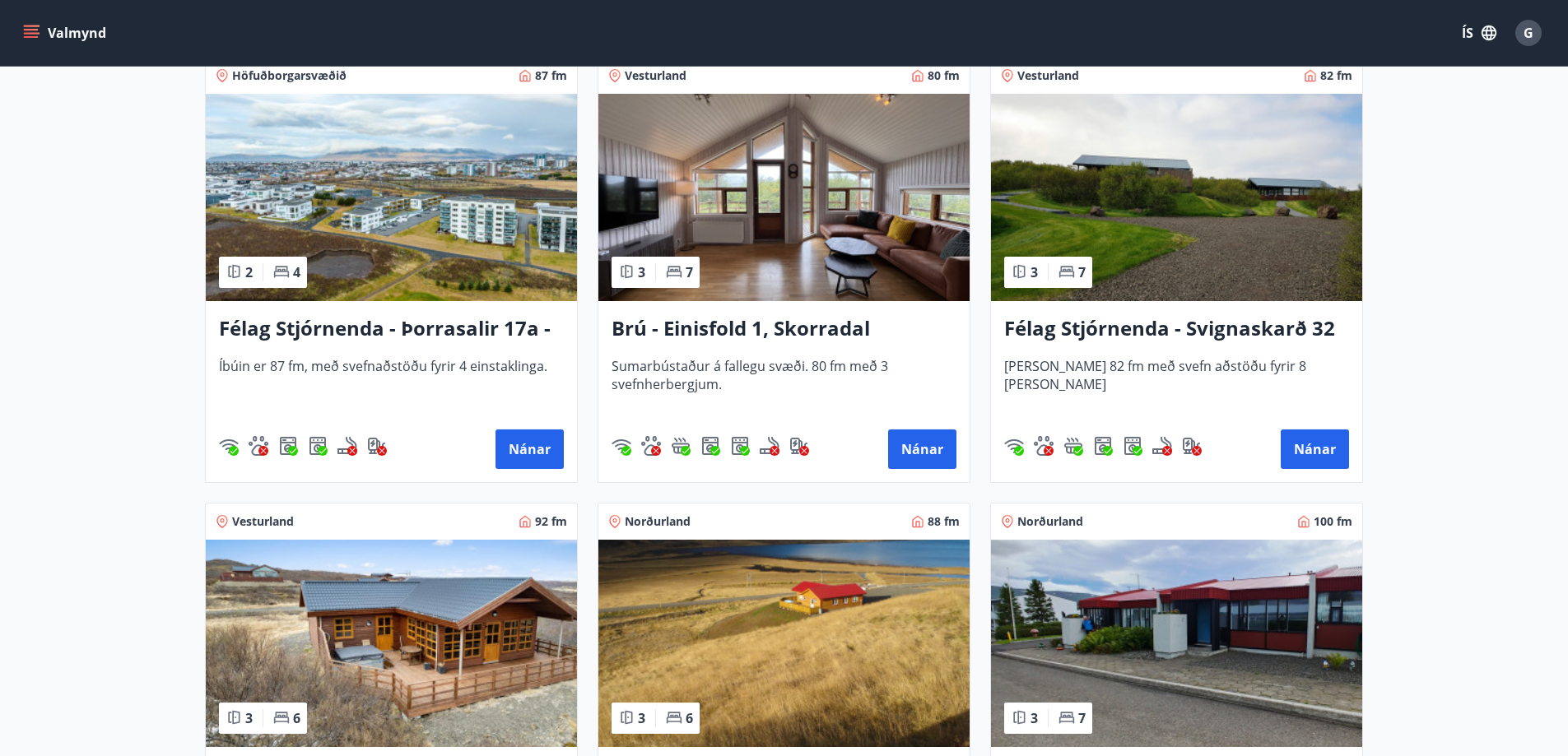
click at [731, 326] on h3 "Brú - Einisfold 1, Skorradal" at bounding box center [783, 329] width 344 height 30
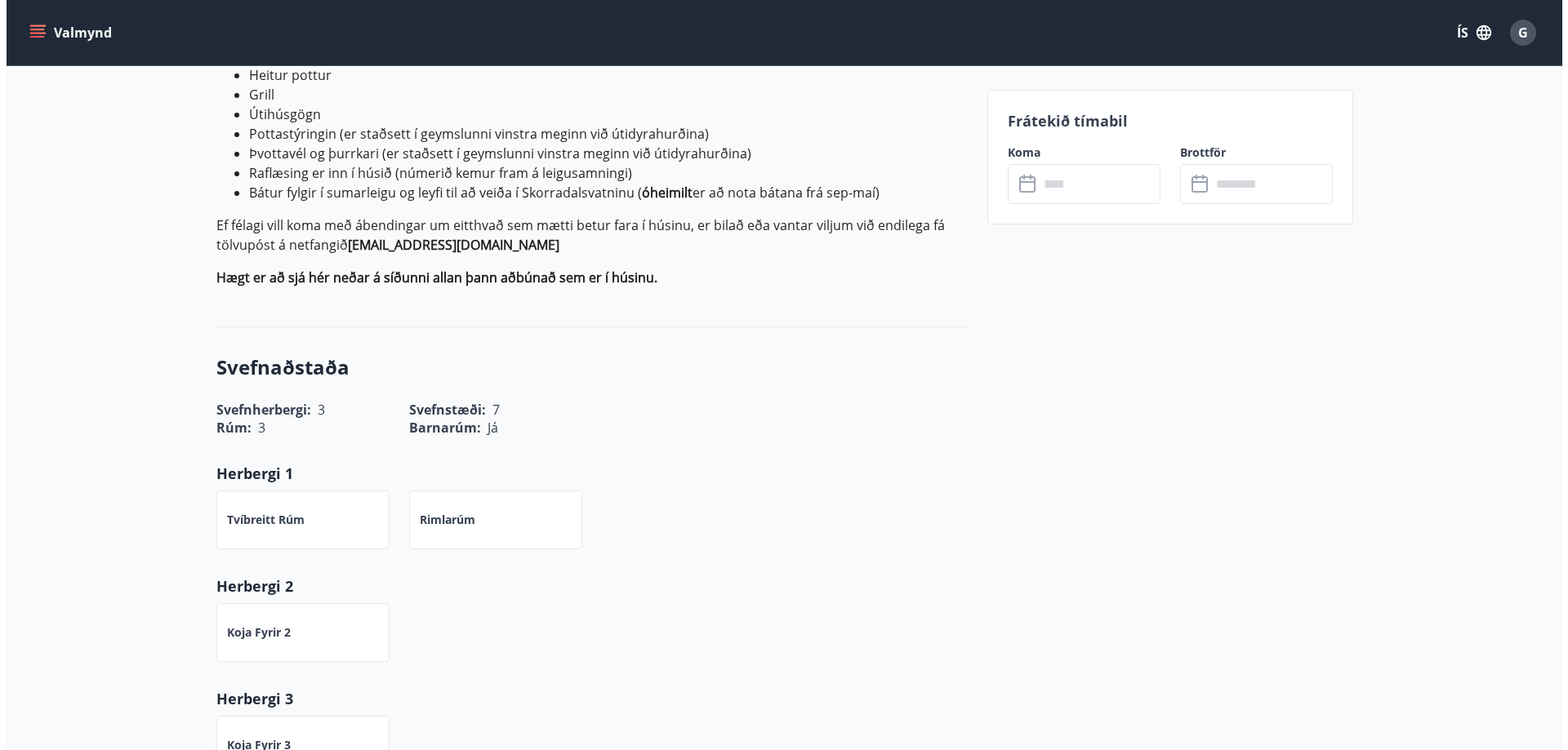
scroll to position [816, 0]
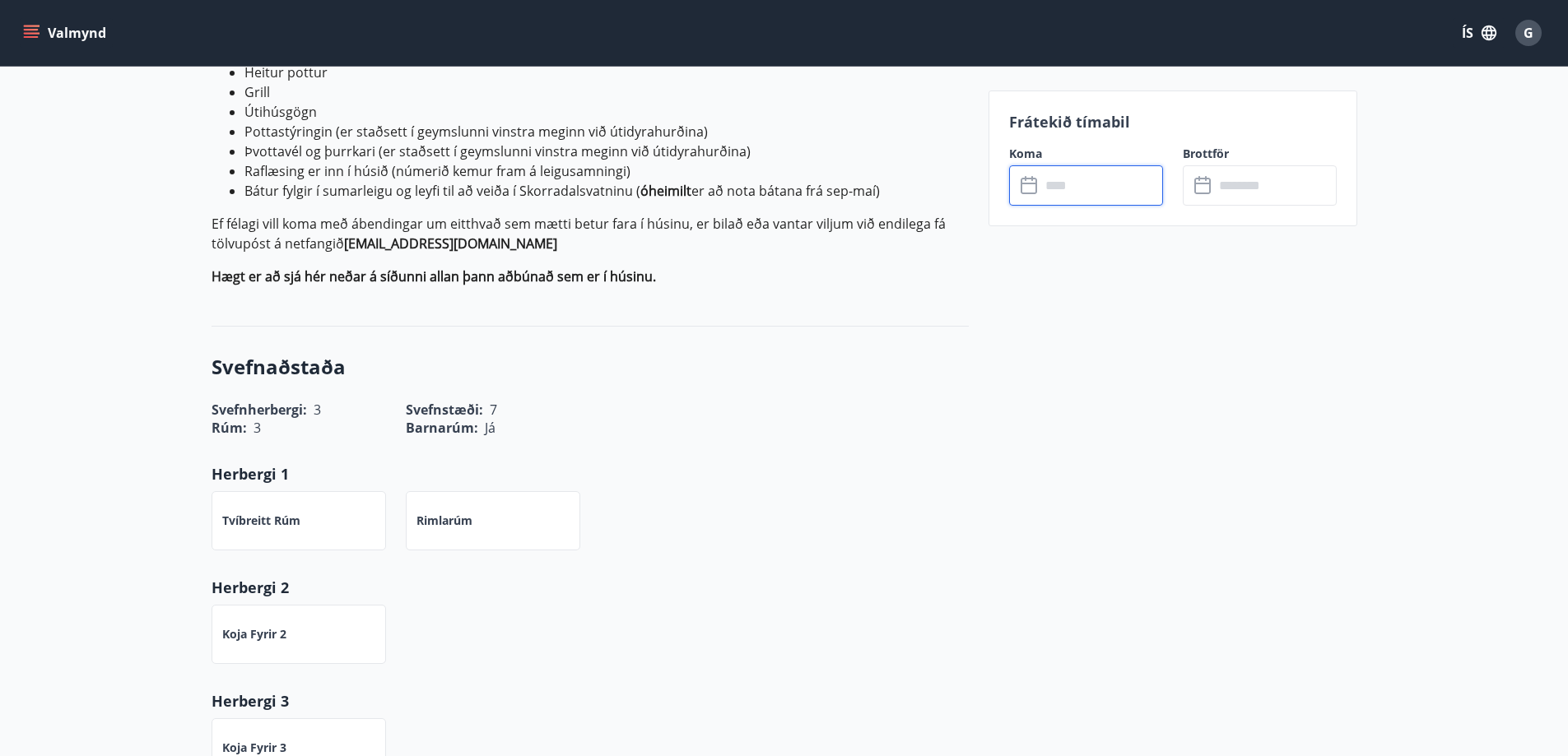
click at [1066, 176] on input "text" at bounding box center [1101, 185] width 123 height 40
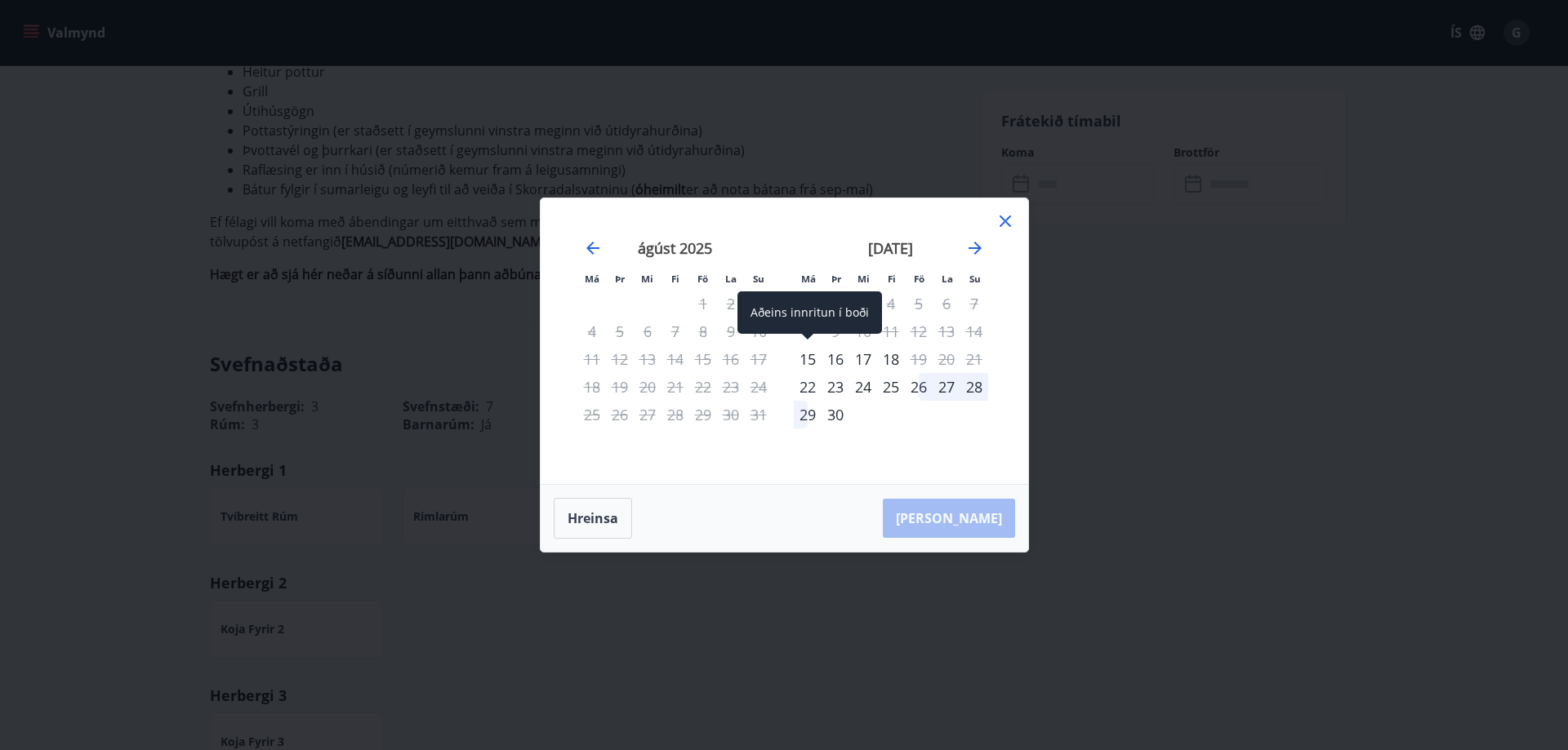
click at [808, 361] on div "15" at bounding box center [808, 359] width 28 height 28
click at [808, 359] on div "15" at bounding box center [808, 359] width 28 height 28
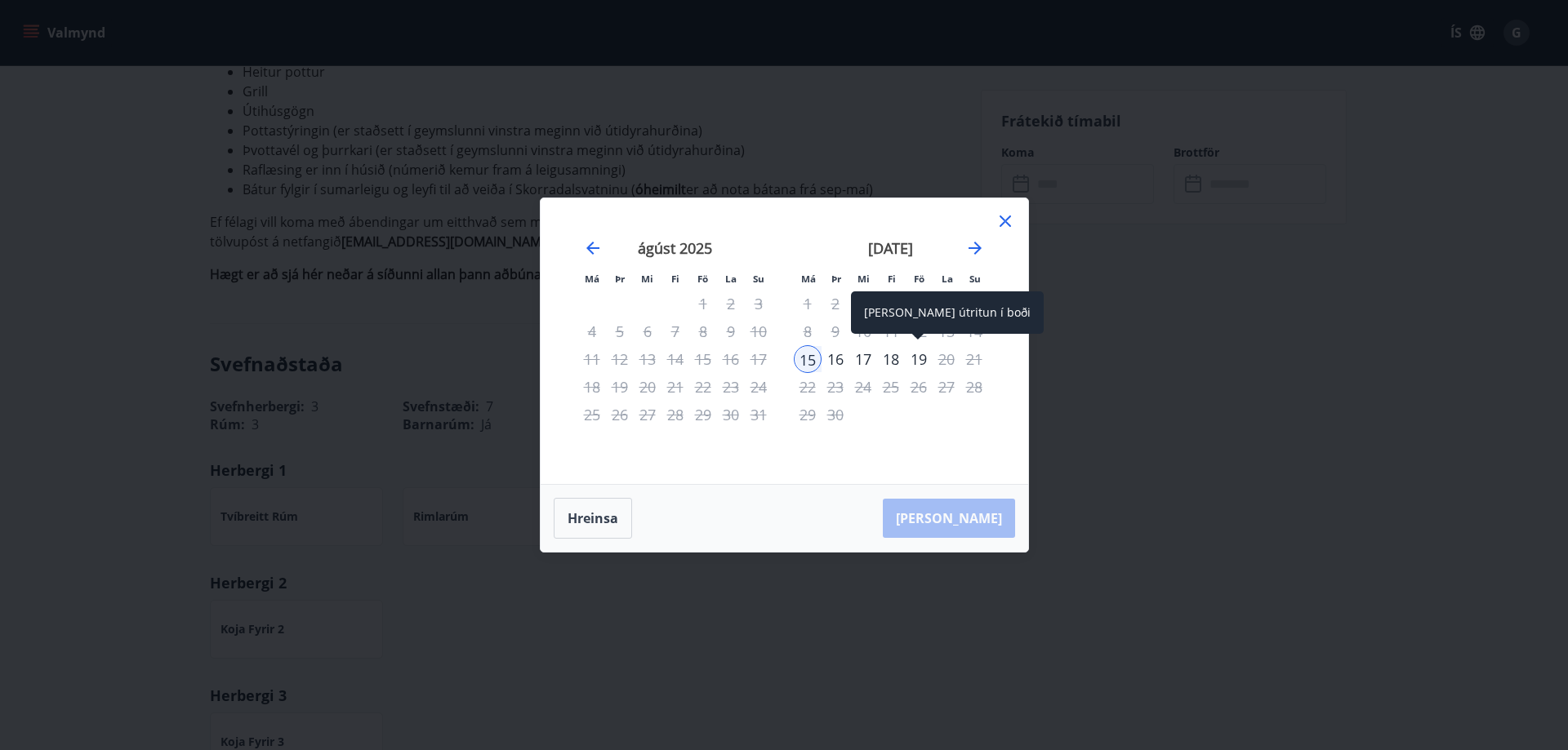
click at [921, 356] on div "19" at bounding box center [918, 359] width 28 height 28
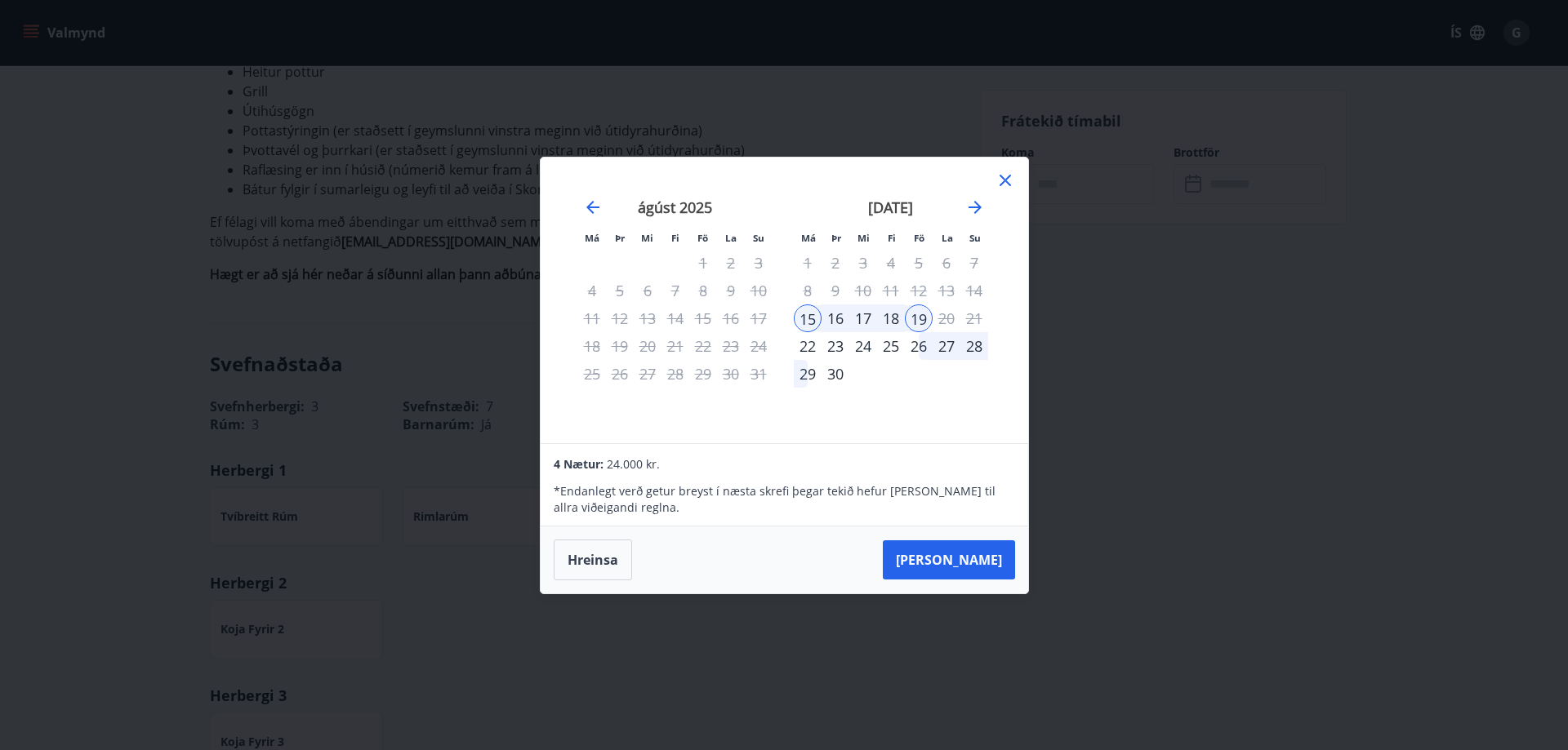
click at [836, 317] on div "16" at bounding box center [836, 318] width 28 height 28
